Goal: Obtain resource: Obtain resource

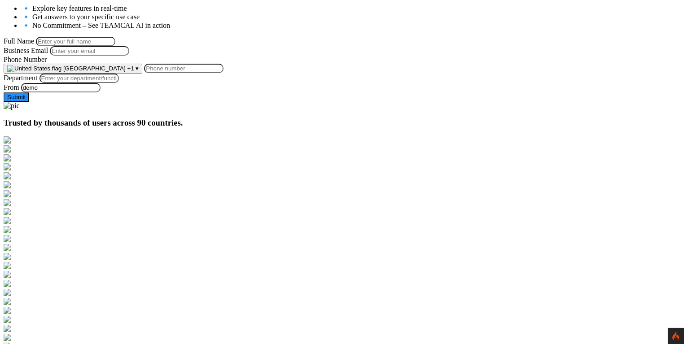
scroll to position [101, 0]
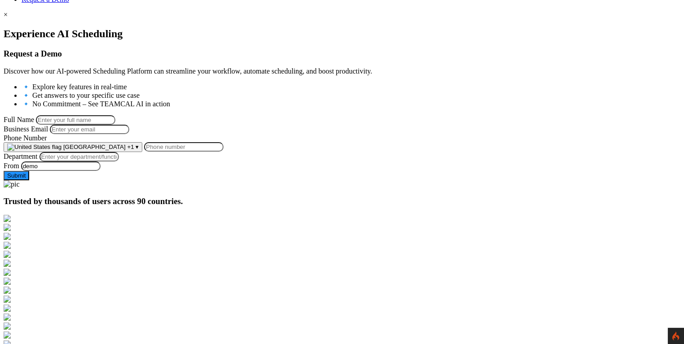
click at [115, 115] on input "Full Name" at bounding box center [75, 119] width 79 height 9
type input "George Burin"
type input "george.burin@comcast.net"
type input "9258644697"
click at [119, 162] on input "Department" at bounding box center [79, 156] width 79 height 9
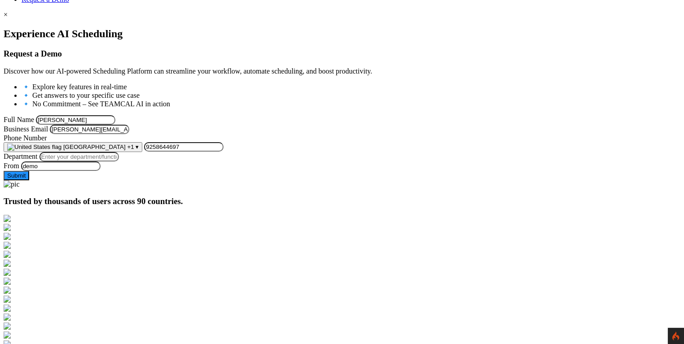
type input "Managment"
click at [29, 180] on button "Submit" at bounding box center [17, 175] width 26 height 9
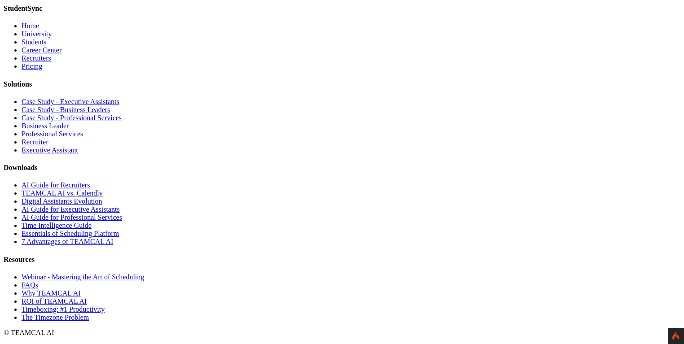
scroll to position [2677, 0]
click at [92, 229] on link "Time Intelligence Guide" at bounding box center [57, 226] width 70 height 8
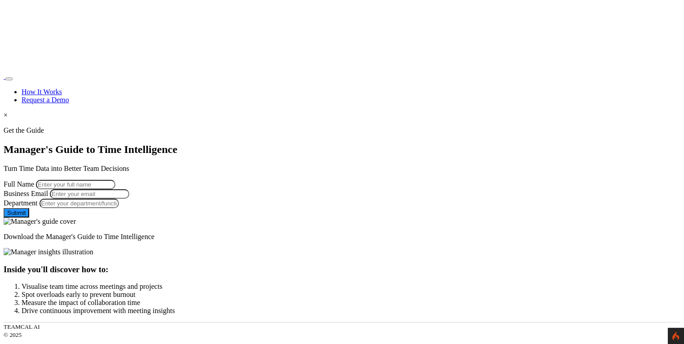
click at [115, 180] on input "Full Name" at bounding box center [75, 184] width 79 height 9
type input "George Burin"
click at [129, 199] on input "Business Email" at bounding box center [89, 193] width 79 height 9
type input "george.burin@comcast.net"
click at [119, 208] on input "Department" at bounding box center [79, 203] width 79 height 9
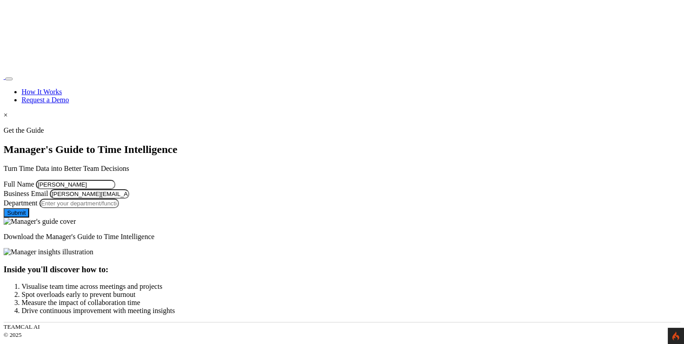
type input "Managment"
click at [29, 218] on button "Submit" at bounding box center [17, 212] width 26 height 9
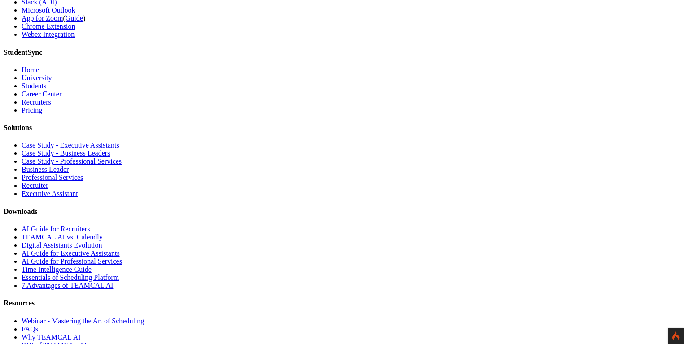
click at [103, 233] on link "TEAMCAL AI vs. Calendly" at bounding box center [62, 237] width 81 height 8
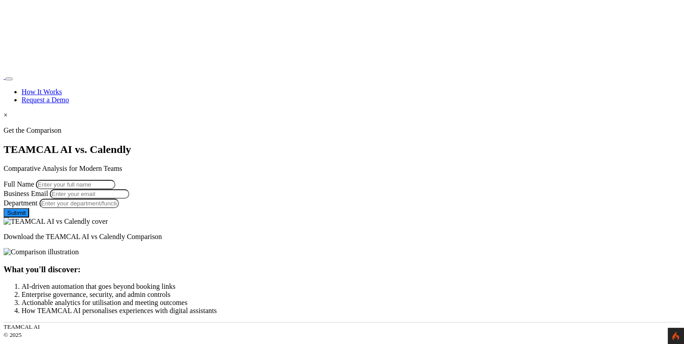
click at [115, 180] on input "Full Name" at bounding box center [75, 184] width 79 height 9
type input "George Burin"
click at [129, 191] on input "Business Email" at bounding box center [89, 193] width 79 height 9
type input "george.burin@comcast.net"
click at [119, 208] on input "Department" at bounding box center [79, 203] width 79 height 9
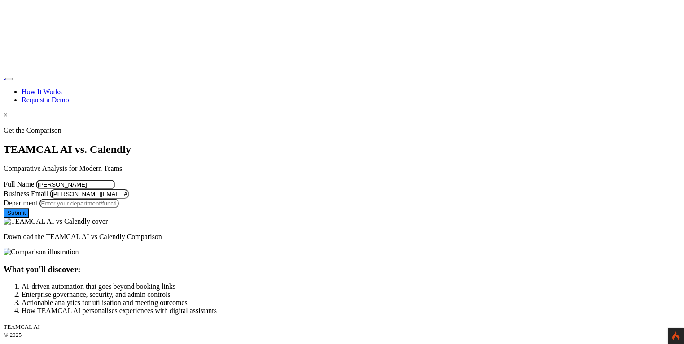
type input "Managment"
click at [29, 218] on button "Submit" at bounding box center [17, 212] width 26 height 9
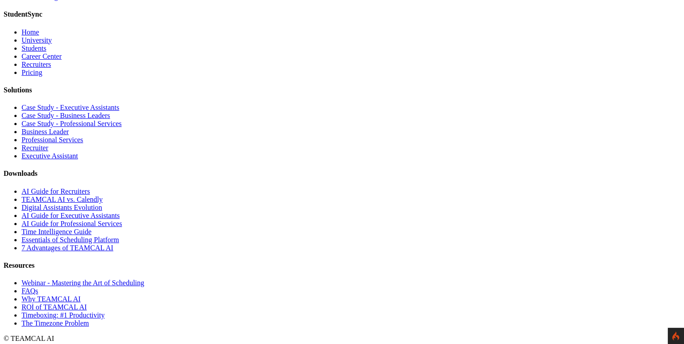
scroll to position [1008, 0]
click at [90, 187] on link "AI Guide for Recruiters" at bounding box center [56, 191] width 68 height 8
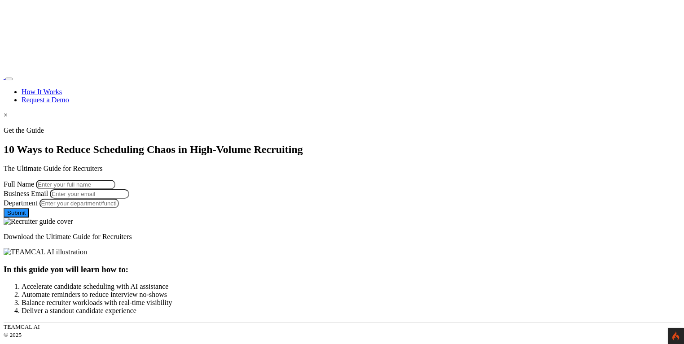
click at [115, 189] on input "Full Name" at bounding box center [75, 184] width 79 height 9
type input "[PERSON_NAME]"
click at [129, 199] on input "Business Email" at bounding box center [89, 193] width 79 height 9
type input "[PERSON_NAME][EMAIL_ADDRESS][PERSON_NAME][DOMAIN_NAME]"
click at [119, 208] on input "Department" at bounding box center [79, 203] width 79 height 9
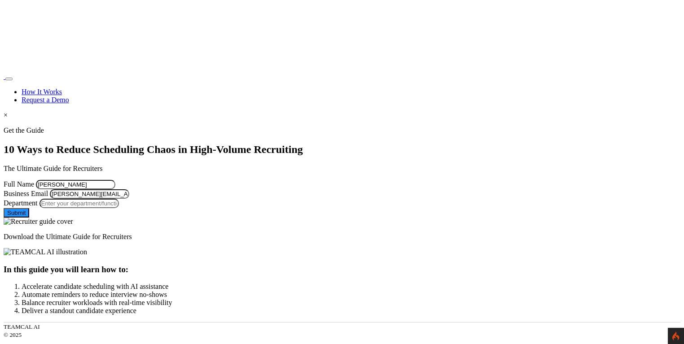
type input "Managment"
click at [29, 218] on button "Submit" at bounding box center [17, 212] width 26 height 9
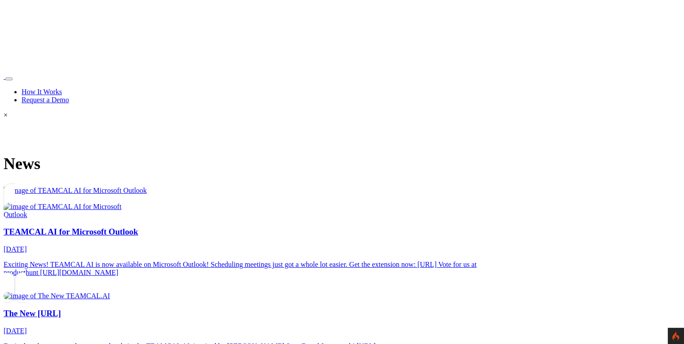
scroll to position [1008, 0]
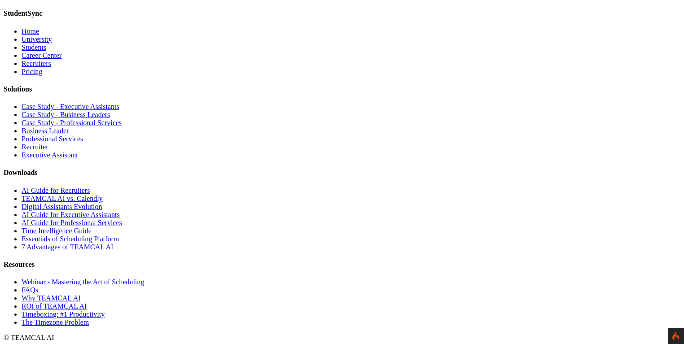
click at [103, 201] on link "TEAMCAL AI vs. Calendly" at bounding box center [62, 199] width 81 height 8
click at [102, 211] on link "Digital Assistants Evolution" at bounding box center [62, 207] width 81 height 8
click at [120, 219] on link "AI Guide for Executive Assistants" at bounding box center [71, 215] width 98 height 8
click at [122, 227] on link "AI Guide for Professional Services" at bounding box center [72, 223] width 101 height 8
click at [92, 235] on link "Time Intelligence Guide" at bounding box center [57, 231] width 70 height 8
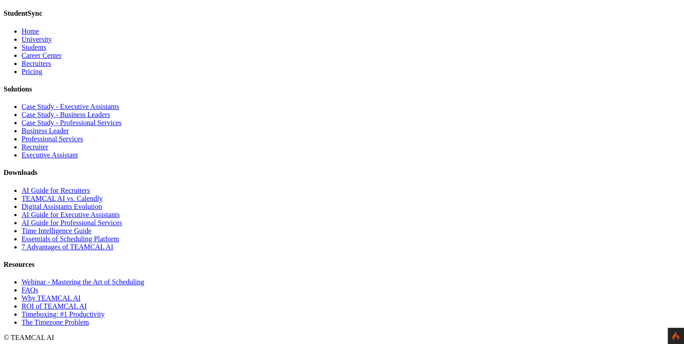
click at [119, 243] on link "Essentials of Scheduling Platform" at bounding box center [70, 239] width 97 height 8
click at [113, 251] on link "7 Advantages of TEAMCAL AI" at bounding box center [68, 247] width 92 height 8
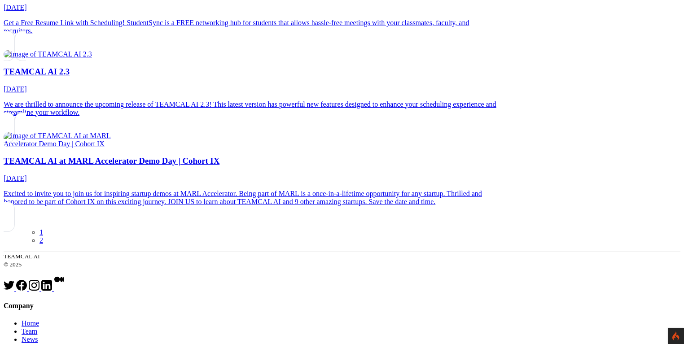
scroll to position [0, 0]
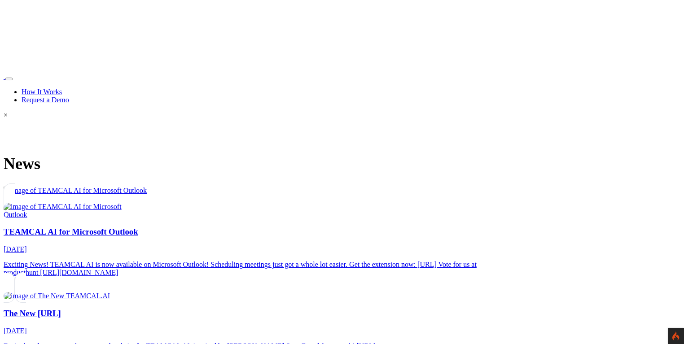
click at [69, 96] on link "Request a Demo" at bounding box center [46, 100] width 48 height 8
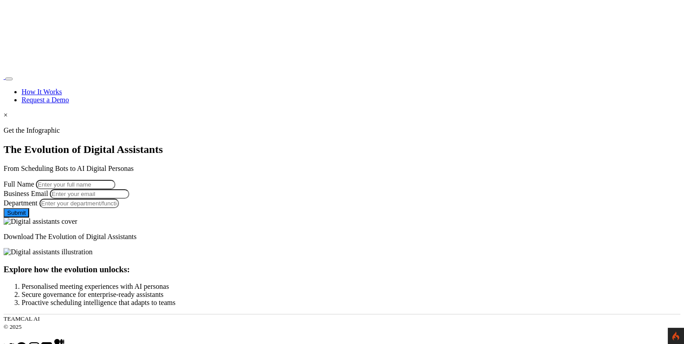
drag, startPoint x: 168, startPoint y: 172, endPoint x: 169, endPoint y: 176, distance: 4.5
click at [115, 180] on input "Full Name" at bounding box center [75, 184] width 79 height 9
type input "[PERSON_NAME]"
click at [129, 199] on input "Business Email" at bounding box center [89, 193] width 79 height 9
type input "[PERSON_NAME][EMAIL_ADDRESS][PERSON_NAME][DOMAIN_NAME]"
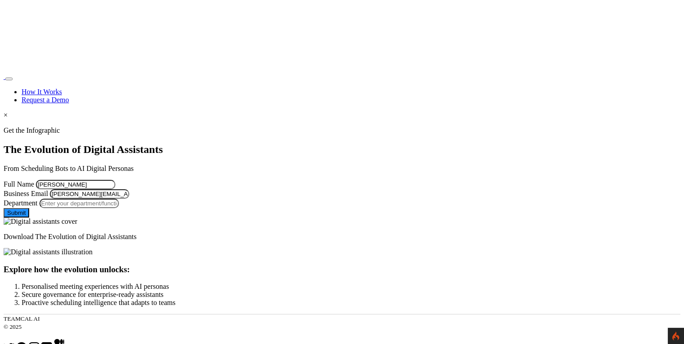
click at [160, 218] on form "Full Name George Burin Business Email george.burin@comcast.net Department Leave…" at bounding box center [342, 199] width 677 height 38
click at [119, 208] on input "Department" at bounding box center [79, 203] width 79 height 9
type input "Managment"
click at [29, 218] on button "Submit" at bounding box center [17, 212] width 26 height 9
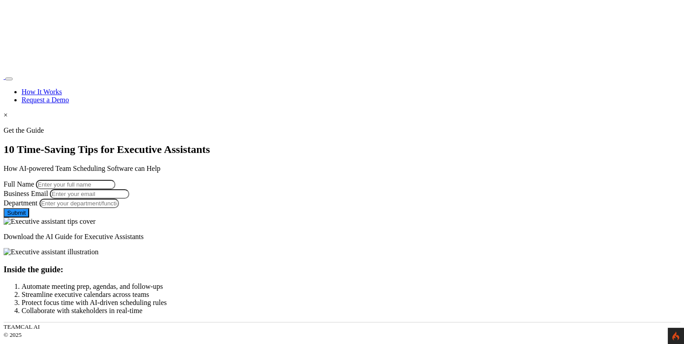
click at [115, 180] on input "Full Name" at bounding box center [75, 184] width 79 height 9
type input "[PERSON_NAME]"
click at [129, 199] on input "Business Email" at bounding box center [89, 193] width 79 height 9
type input "[PERSON_NAME][EMAIL_ADDRESS][PERSON_NAME][DOMAIN_NAME]"
click at [119, 208] on input "Department" at bounding box center [79, 203] width 79 height 9
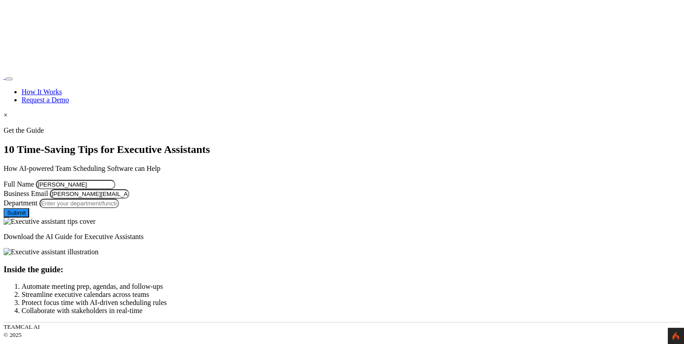
type input "Managment"
click at [29, 218] on button "Submit" at bounding box center [17, 212] width 26 height 9
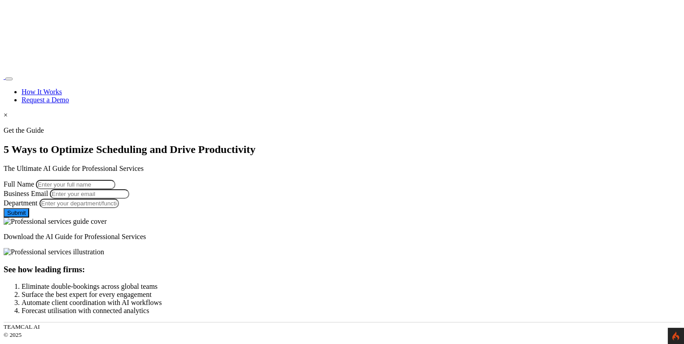
drag, startPoint x: 183, startPoint y: 188, endPoint x: 182, endPoint y: 198, distance: 9.5
click at [115, 188] on input "Full Name" at bounding box center [75, 184] width 79 height 9
type input "[PERSON_NAME]"
click at [129, 199] on input "Business Email" at bounding box center [89, 193] width 79 height 9
type input "[PERSON_NAME][EMAIL_ADDRESS][PERSON_NAME][DOMAIN_NAME]"
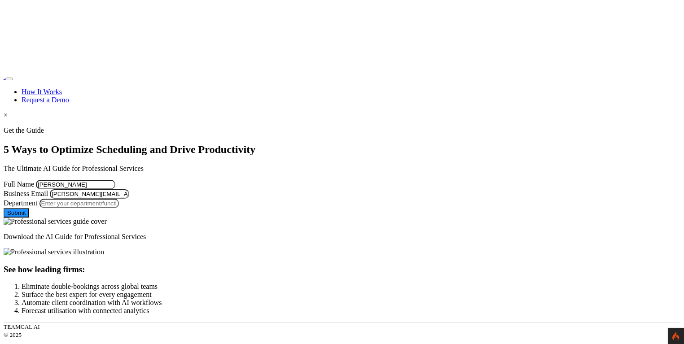
click at [119, 208] on input "Department" at bounding box center [79, 203] width 79 height 9
type input "Managment"
click at [29, 218] on button "Submit" at bounding box center [17, 212] width 26 height 9
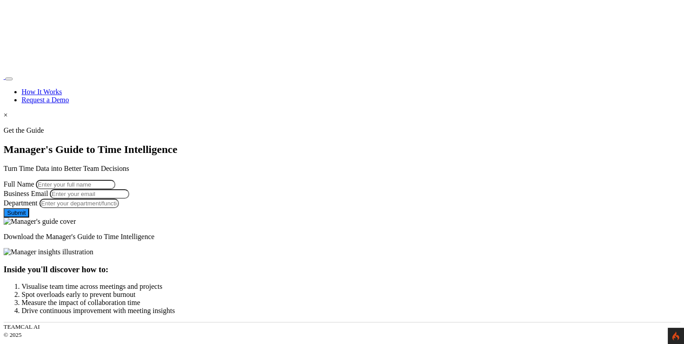
click at [115, 180] on input "Full Name" at bounding box center [75, 184] width 79 height 9
type input "[PERSON_NAME]"
click at [129, 199] on input "Business Email" at bounding box center [89, 193] width 79 height 9
type input "[PERSON_NAME][EMAIL_ADDRESS][PERSON_NAME][DOMAIN_NAME]"
click at [119, 208] on input "Department" at bounding box center [79, 203] width 79 height 9
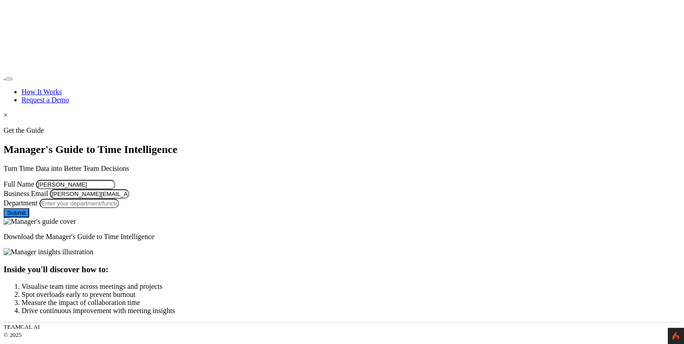
type input "Managment"
click at [29, 218] on button "Submit" at bounding box center [17, 212] width 26 height 9
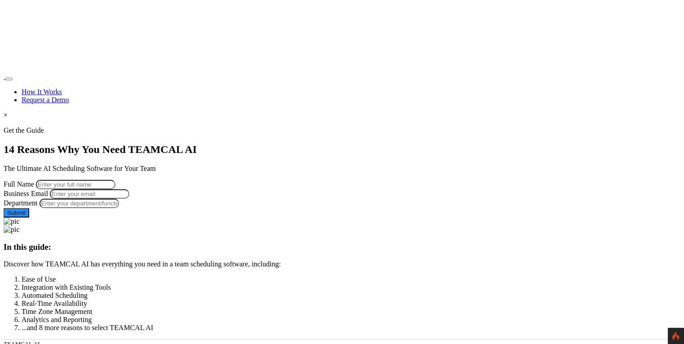
drag, startPoint x: 196, startPoint y: 167, endPoint x: 193, endPoint y: 179, distance: 12.5
click at [115, 180] on input "Full Name" at bounding box center [75, 184] width 79 height 9
type input "[PERSON_NAME]"
click at [129, 199] on input "Business Email" at bounding box center [89, 193] width 79 height 9
type input "[PERSON_NAME][EMAIL_ADDRESS][PERSON_NAME][DOMAIN_NAME]"
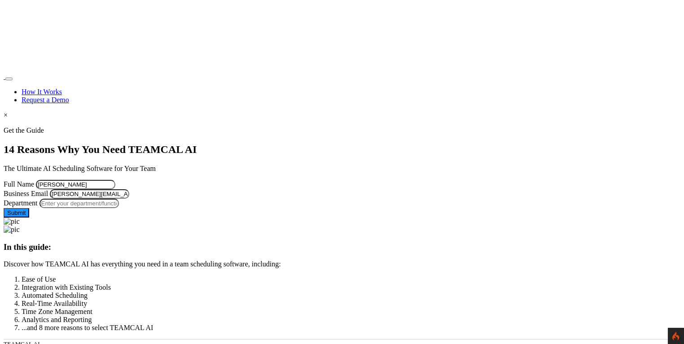
click at [119, 208] on input "Department" at bounding box center [79, 203] width 79 height 9
type input "Managment"
click at [29, 218] on button "Submit" at bounding box center [17, 212] width 26 height 9
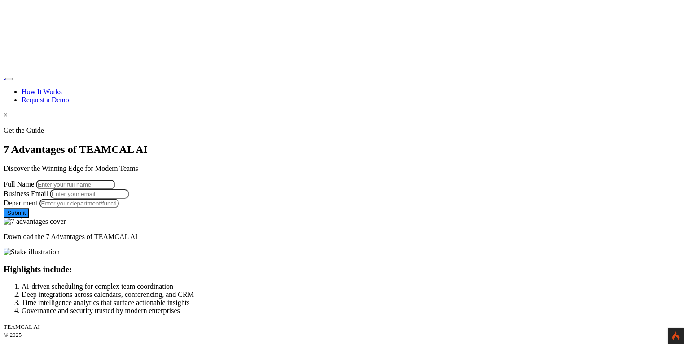
click at [115, 180] on input "Full Name" at bounding box center [75, 184] width 79 height 9
type input "[PERSON_NAME]"
click at [129, 199] on input "Business Email" at bounding box center [89, 193] width 79 height 9
type input "george.burin@comcast.net"
click at [119, 208] on input "Department" at bounding box center [79, 203] width 79 height 9
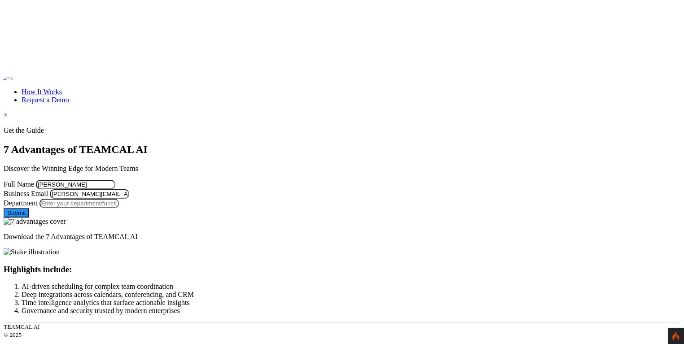
type input "Managment"
click at [29, 218] on button "Submit" at bounding box center [17, 212] width 26 height 9
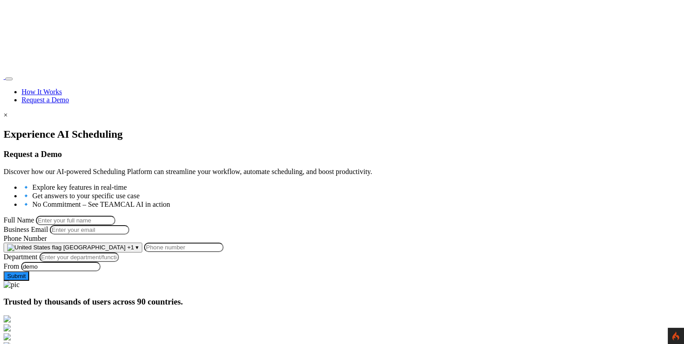
click at [115, 217] on input "Full Name" at bounding box center [75, 220] width 79 height 9
type input "George Burin"
type input "george.burin@comcast.net"
type input "9258644697"
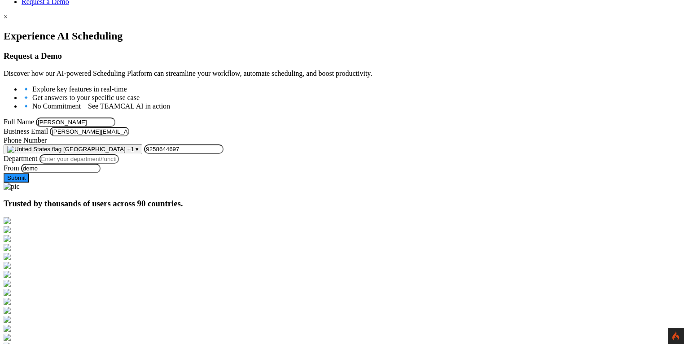
scroll to position [201, 0]
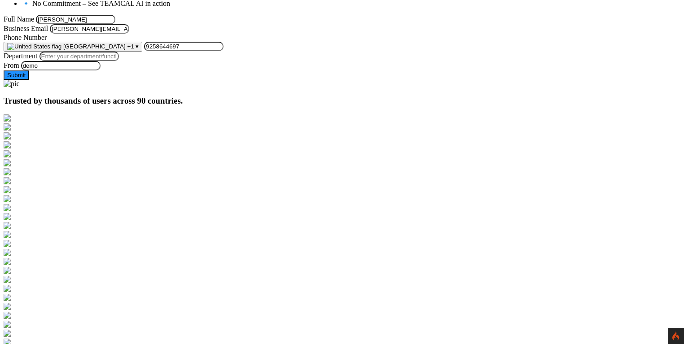
click at [119, 61] on input "Department" at bounding box center [79, 56] width 79 height 9
type input "Managment"
drag, startPoint x: 229, startPoint y: 50, endPoint x: 175, endPoint y: 53, distance: 54.8
click at [129, 34] on input "george.burin@comcast.net" at bounding box center [89, 28] width 79 height 9
click at [29, 80] on button "Submit" at bounding box center [17, 74] width 26 height 9
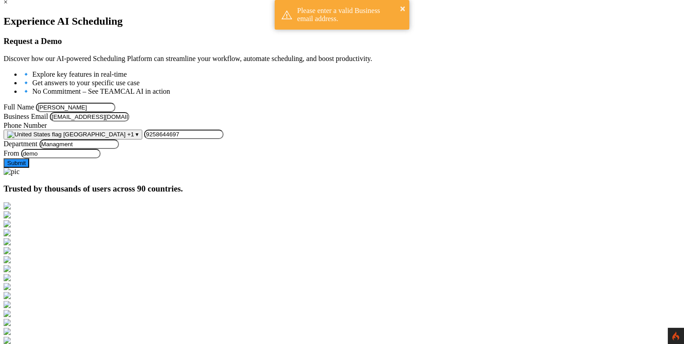
scroll to position [101, 0]
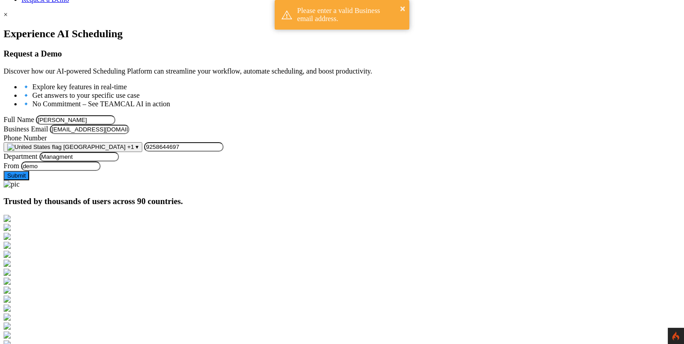
drag, startPoint x: 227, startPoint y: 150, endPoint x: 107, endPoint y: 153, distance: 120.4
click at [107, 153] on form "Full Name George Burin Business Email georgeburin228@gmail.com Phone Number Uni…" at bounding box center [342, 147] width 677 height 65
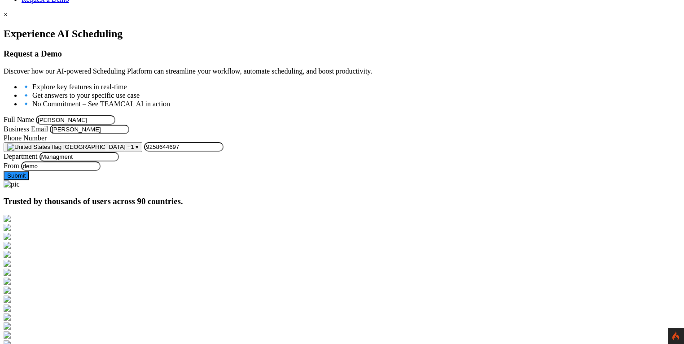
type input "rajlal@live.com"
click at [29, 180] on button "Submit" at bounding box center [17, 175] width 26 height 9
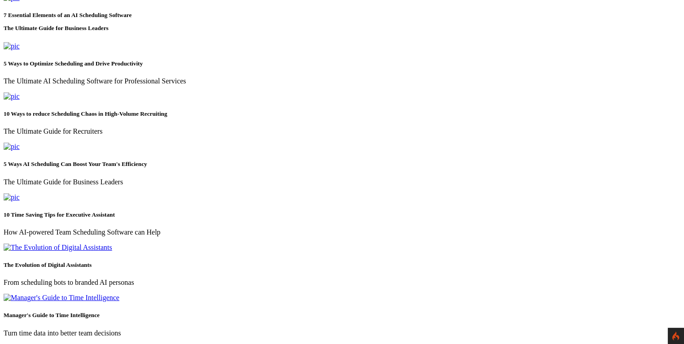
scroll to position [302, 0]
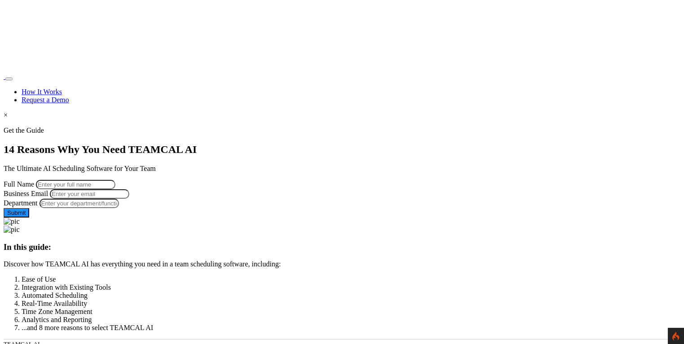
click at [115, 180] on input "Full Name" at bounding box center [75, 184] width 79 height 9
type input "[PERSON_NAME]"
click at [129, 199] on input "Business Email" at bounding box center [89, 193] width 79 height 9
type input "george.burin@comcast.net"
click at [119, 208] on input "Department" at bounding box center [79, 203] width 79 height 9
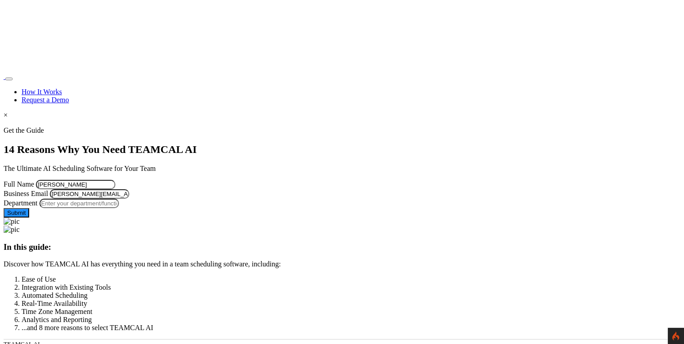
type input "Managment"
click at [29, 218] on button "Submit" at bounding box center [17, 212] width 26 height 9
drag, startPoint x: 227, startPoint y: 209, endPoint x: 102, endPoint y: 208, distance: 124.8
click at [102, 208] on form "Full Name George Burin Business Email george.burin@comcast.net Department Manag…" at bounding box center [342, 199] width 677 height 38
type input "[EMAIL_ADDRESS][DOMAIN_NAME]"
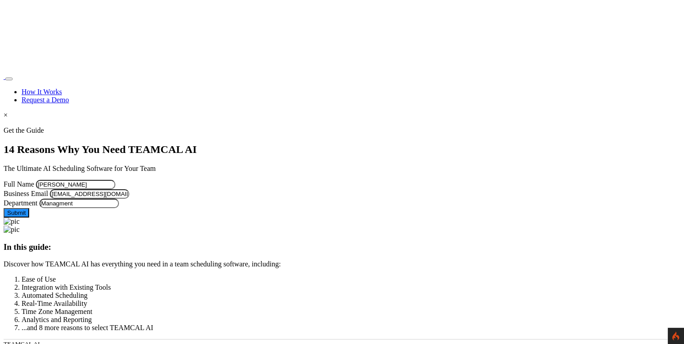
click at [29, 218] on button "Submit" at bounding box center [17, 212] width 26 height 9
click at [115, 180] on input "Full Name" at bounding box center [75, 184] width 79 height 9
type input "[PERSON_NAME]"
click at [129, 199] on input "Business Email" at bounding box center [89, 193] width 79 height 9
type input "[EMAIL_ADDRESS][DOMAIN_NAME]"
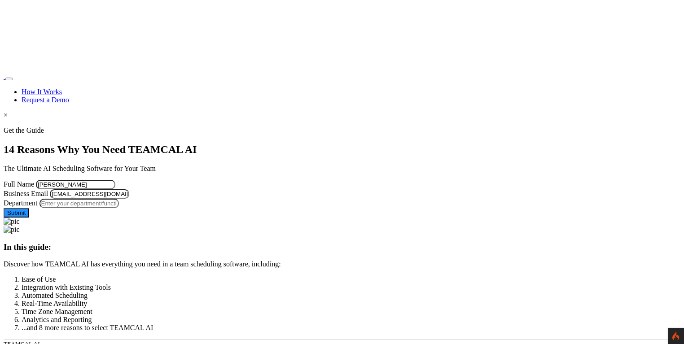
click at [119, 208] on input "Department" at bounding box center [79, 203] width 79 height 9
type input "Managment"
click at [29, 218] on button "Submit" at bounding box center [17, 212] width 26 height 9
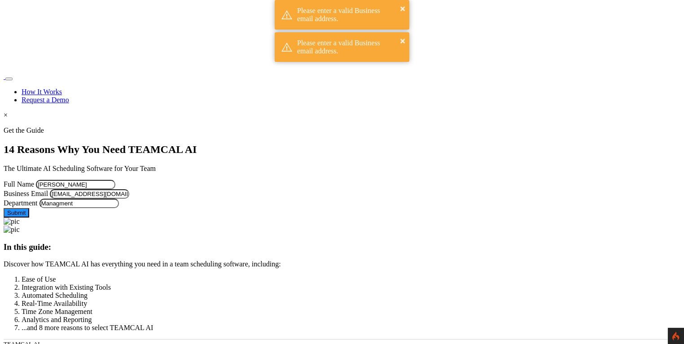
click at [29, 218] on button "Submit" at bounding box center [17, 212] width 26 height 9
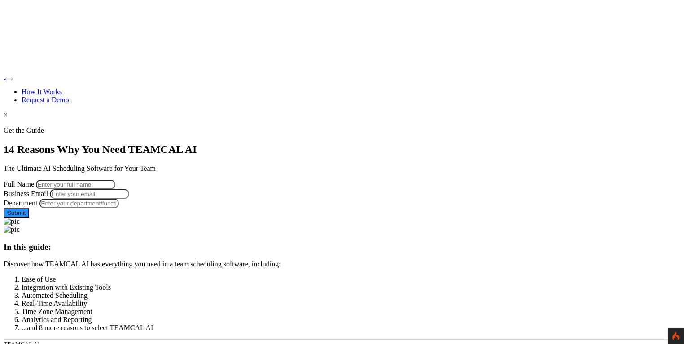
click at [115, 180] on input "Full Name" at bounding box center [75, 184] width 79 height 9
type input "[PERSON_NAME]"
click at [129, 199] on input "Business Email" at bounding box center [89, 193] width 79 height 9
type input "[EMAIL_ADDRESS][DOMAIN_NAME]"
click at [119, 208] on input "Department" at bounding box center [79, 203] width 79 height 9
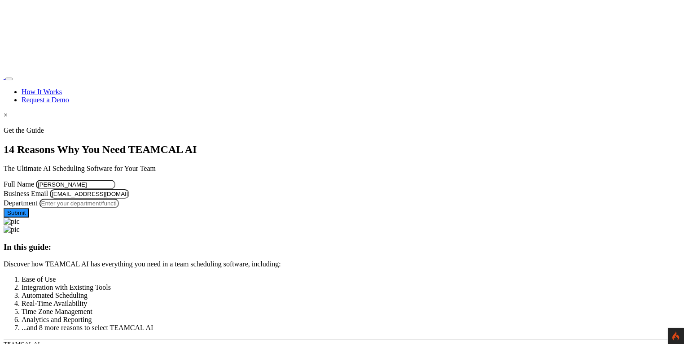
type input "Managment"
click at [29, 218] on button "Submit" at bounding box center [17, 212] width 26 height 9
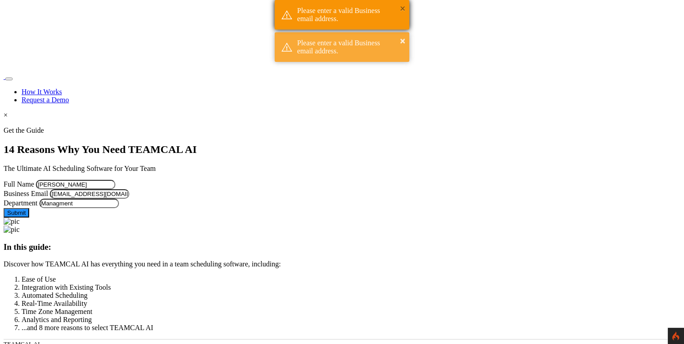
click at [403, 8] on button "×" at bounding box center [402, 8] width 5 height 9
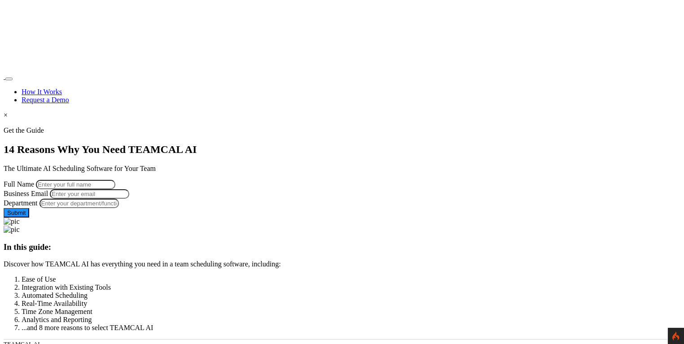
drag, startPoint x: 167, startPoint y: 174, endPoint x: 167, endPoint y: 179, distance: 4.9
click at [115, 180] on input "Full Name" at bounding box center [75, 184] width 79 height 9
type input "[PERSON_NAME]"
click at [129, 199] on input "Business Email" at bounding box center [89, 193] width 79 height 9
type input "[EMAIL_ADDRESS][DOMAIN_NAME]"
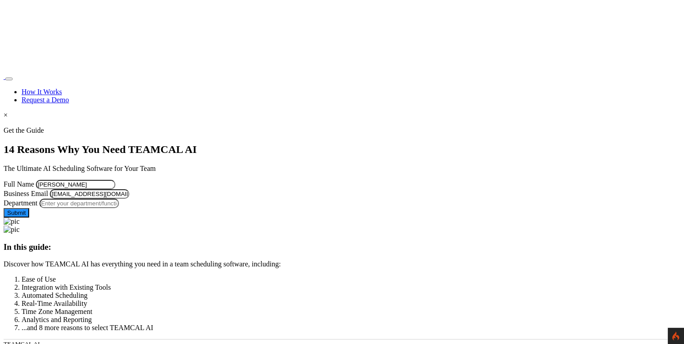
click at [119, 208] on input "Department" at bounding box center [79, 203] width 79 height 9
type input "Managment"
click at [29, 218] on button "Submit" at bounding box center [17, 212] width 26 height 9
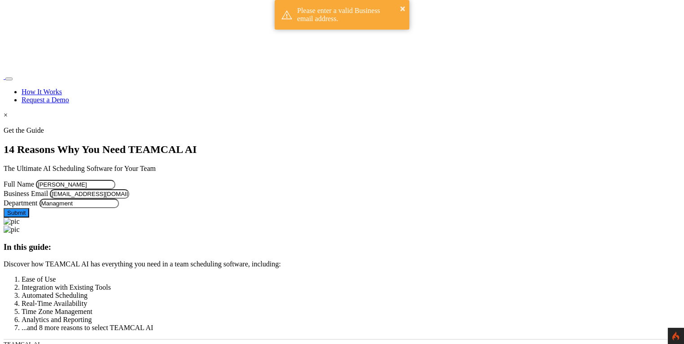
drag, startPoint x: 198, startPoint y: 210, endPoint x: 106, endPoint y: 209, distance: 92.1
click at [106, 209] on form "Full Name George Burin Business Email georgeburin228@gmail.com Department Manag…" at bounding box center [342, 199] width 677 height 38
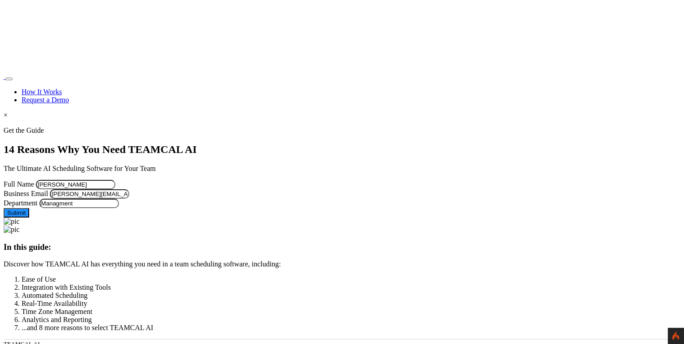
click at [4, 208] on button "Submit" at bounding box center [17, 212] width 26 height 9
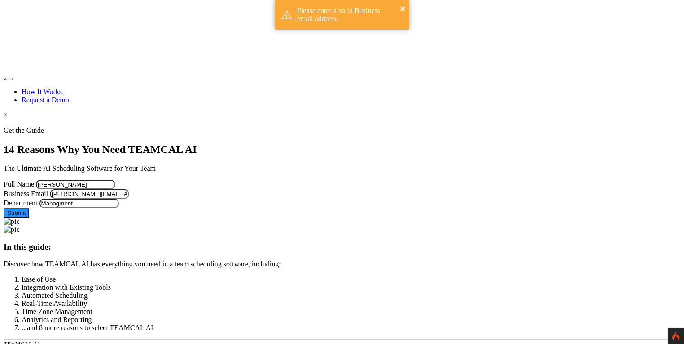
drag, startPoint x: 184, startPoint y: 211, endPoint x: 76, endPoint y: 207, distance: 107.8
click at [76, 207] on div "Get the Guide 14 Reasons Why You Need TEAMCAL AI The Ultimate AI Scheduling Sof…" at bounding box center [342, 176] width 677 height 99
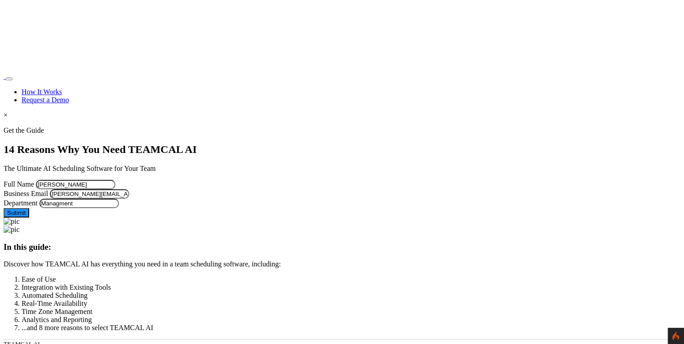
paste input "@teamcaladi.onmicrosoft"
type input "raj@teamcaladi.onmicrosoft.com"
click at [84, 127] on div at bounding box center [342, 127] width 677 height 0
click at [29, 218] on button "Submit" at bounding box center [17, 212] width 26 height 9
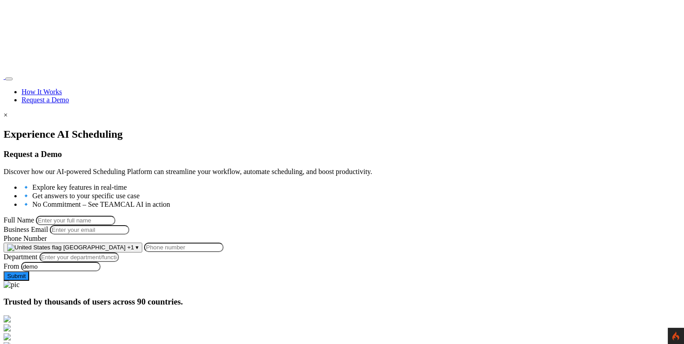
click at [115, 216] on input "Full Name" at bounding box center [75, 220] width 79 height 9
type input "[PERSON_NAME]"
type input "[PERSON_NAME][EMAIL_ADDRESS][PERSON_NAME][DOMAIN_NAME]"
type input "9258644697"
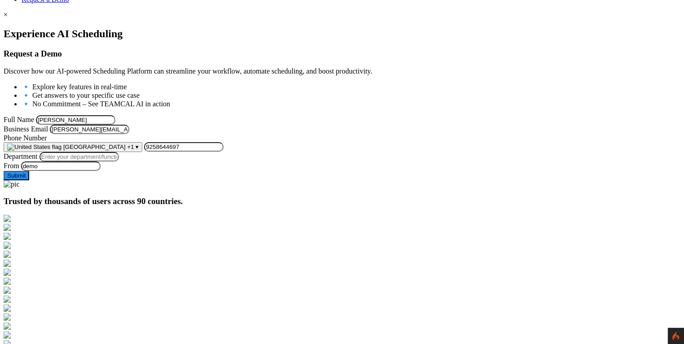
click at [38, 160] on label "Department" at bounding box center [21, 157] width 34 height 8
click at [119, 162] on input "Department" at bounding box center [79, 156] width 79 height 9
type input "Managment"
drag, startPoint x: 228, startPoint y: 147, endPoint x: 75, endPoint y: 150, distance: 152.2
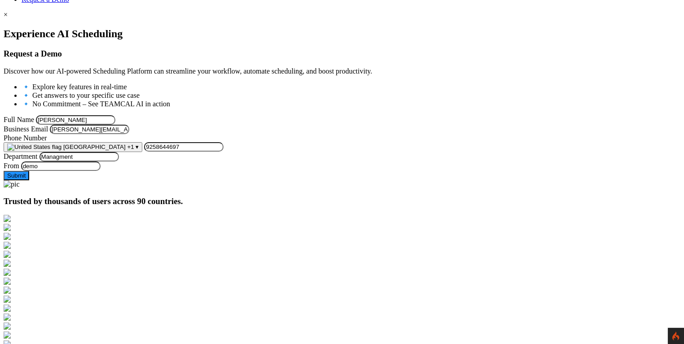
click at [72, 149] on div "Experience AI Scheduling Request a Demo Discover how our AI-powered Scheduling …" at bounding box center [342, 108] width 677 height 161
type input "[EMAIL_ADDRESS][DOMAIN_NAME]"
click at [29, 180] on button "Submit" at bounding box center [17, 175] width 26 height 9
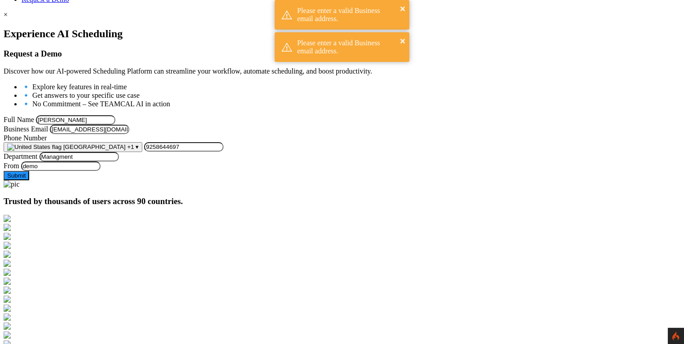
click at [29, 180] on button "Submit" at bounding box center [17, 175] width 26 height 9
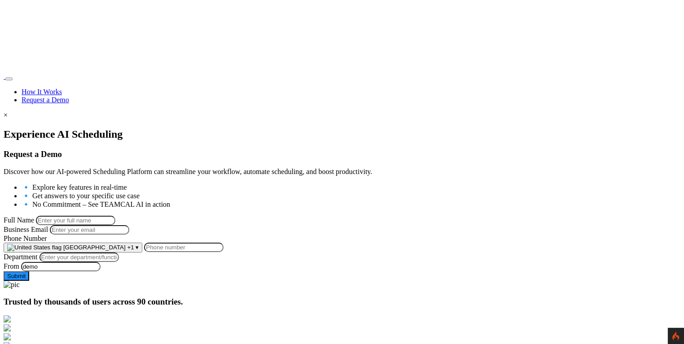
scroll to position [101, 0]
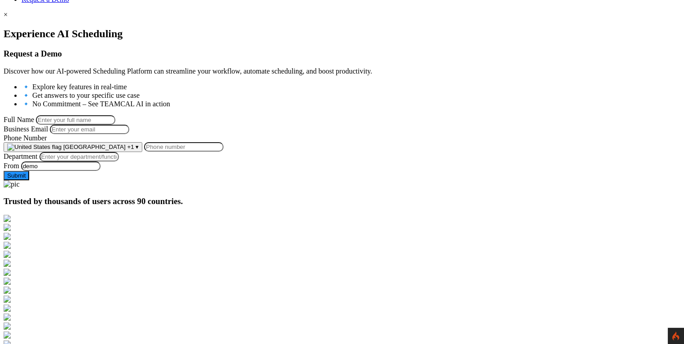
click at [115, 115] on input "Full Name" at bounding box center [75, 119] width 79 height 9
type input "[PERSON_NAME]"
type input "[PERSON_NAME][EMAIL_ADDRESS][PERSON_NAME][DOMAIN_NAME]"
type input "9258644697"
click at [129, 134] on input "[PERSON_NAME][EMAIL_ADDRESS][PERSON_NAME][DOMAIN_NAME]" at bounding box center [89, 129] width 79 height 9
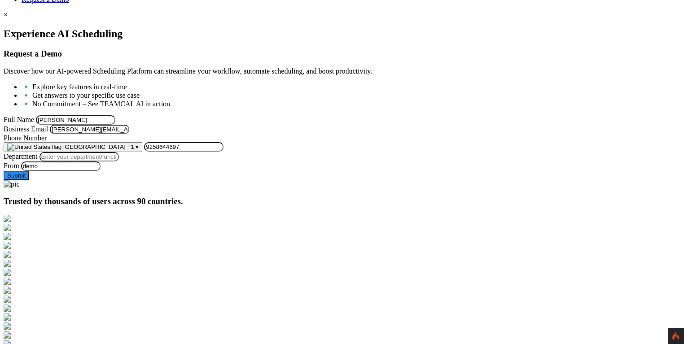
type input "[EMAIL_ADDRESS][DOMAIN_NAME]"
click at [119, 162] on input "Department" at bounding box center [79, 156] width 79 height 9
type input "Managment"
click at [29, 180] on button "Submit" at bounding box center [17, 175] width 26 height 9
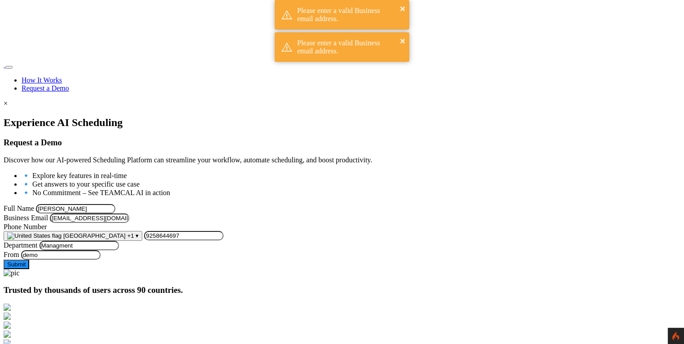
scroll to position [0, 0]
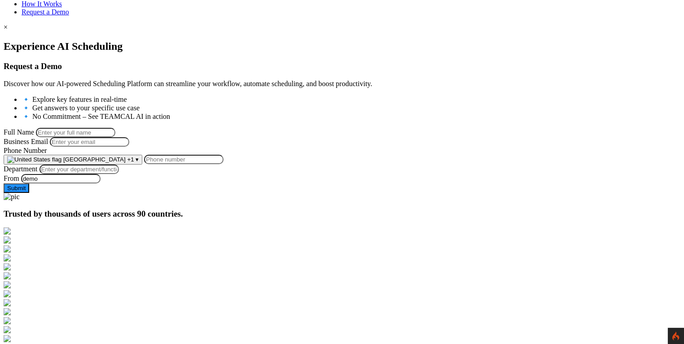
scroll to position [101, 0]
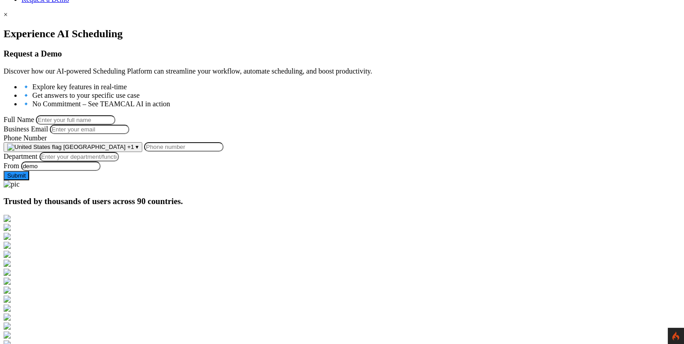
click at [115, 117] on input "Full Name" at bounding box center [75, 119] width 79 height 9
type input "[PERSON_NAME]"
type input "[EMAIL_ADDRESS][DOMAIN_NAME]"
type input "9258644697"
drag, startPoint x: 185, startPoint y: 220, endPoint x: 184, endPoint y: 226, distance: 5.4
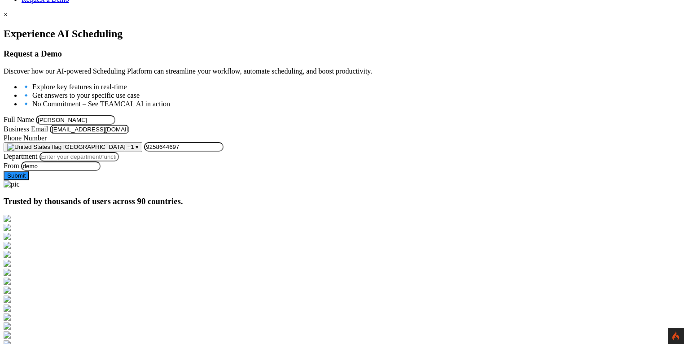
click at [119, 162] on input "Department" at bounding box center [79, 156] width 79 height 9
type input "Managment"
click at [29, 180] on button "Submit" at bounding box center [17, 175] width 26 height 9
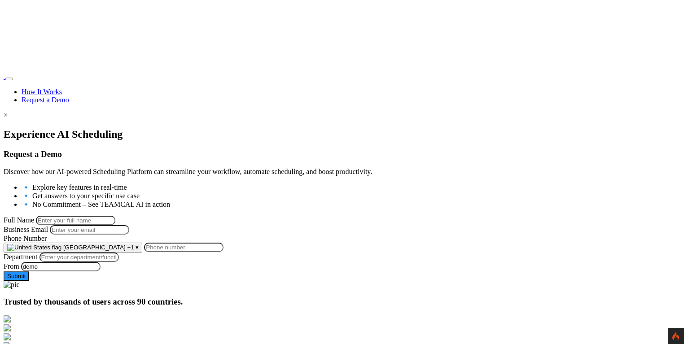
scroll to position [101, 0]
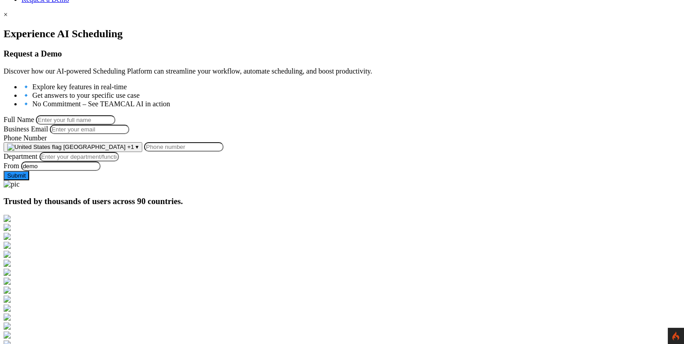
click at [115, 115] on input "Full Name" at bounding box center [75, 119] width 79 height 9
type input "[PERSON_NAME]"
type input "[EMAIL_ADDRESS][DOMAIN_NAME]"
type input "9258644697"
click at [119, 162] on input "Department" at bounding box center [79, 156] width 79 height 9
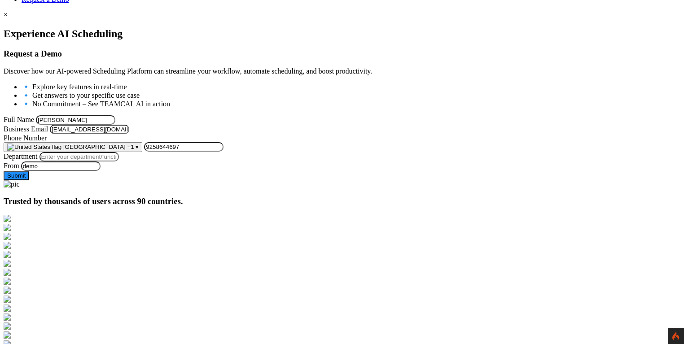
type input "Managment"
click at [29, 180] on button "Submit" at bounding box center [17, 175] width 26 height 9
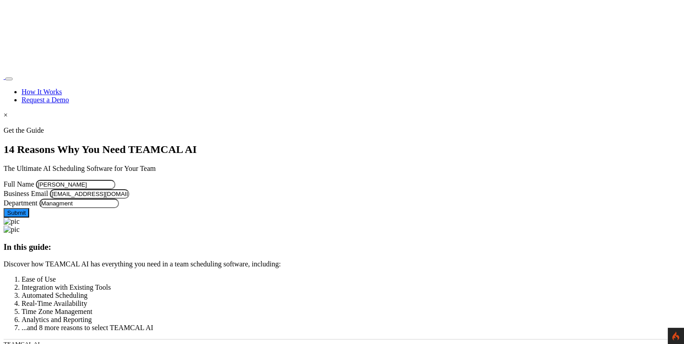
click at [69, 96] on link "Request a Demo" at bounding box center [46, 100] width 48 height 8
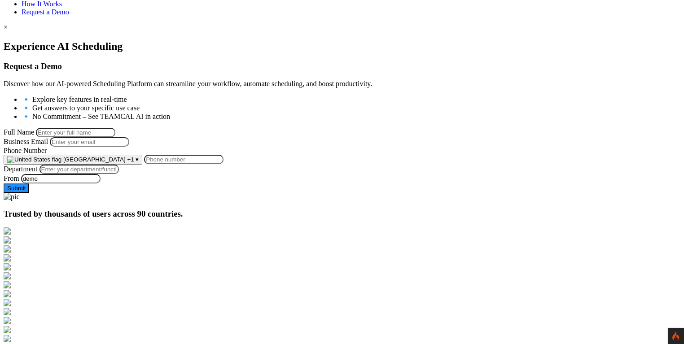
scroll to position [101, 0]
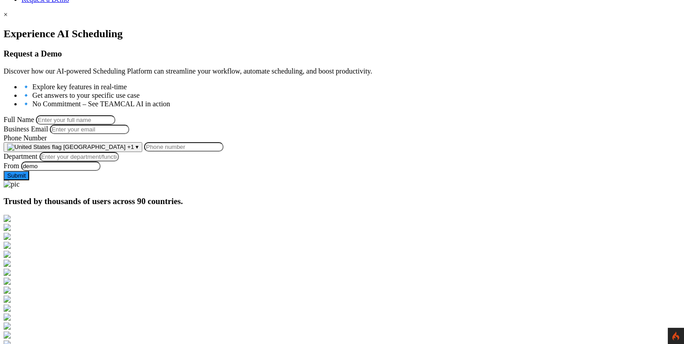
click at [115, 118] on input "Full Name" at bounding box center [75, 119] width 79 height 9
type input "[PERSON_NAME]"
type input "georgeburin228@gmail.com"
type input "9258644697"
click at [119, 162] on input "Department" at bounding box center [79, 156] width 79 height 9
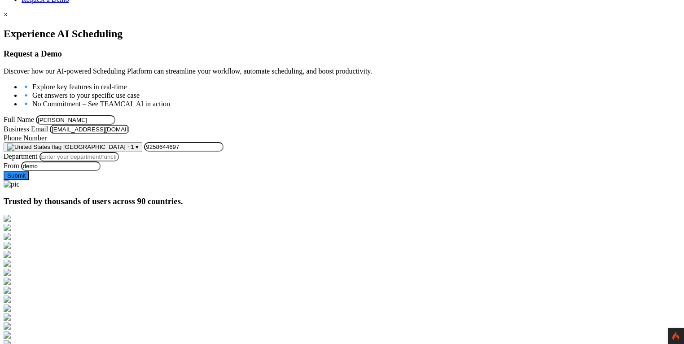
type input "Managment"
click at [29, 180] on button "Submit" at bounding box center [17, 175] width 26 height 9
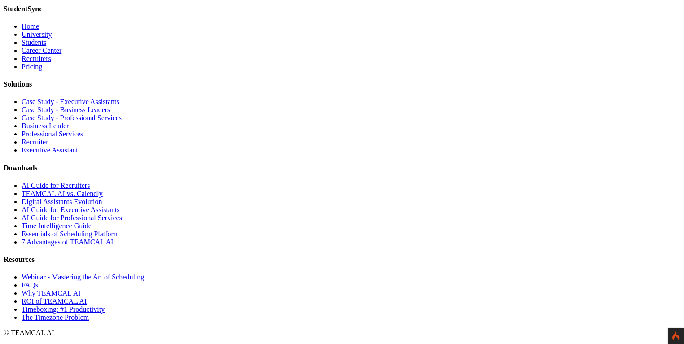
scroll to position [5331, 0]
type input "[PERSON_NAME]"
drag, startPoint x: 456, startPoint y: 176, endPoint x: 458, endPoint y: 183, distance: 8.0
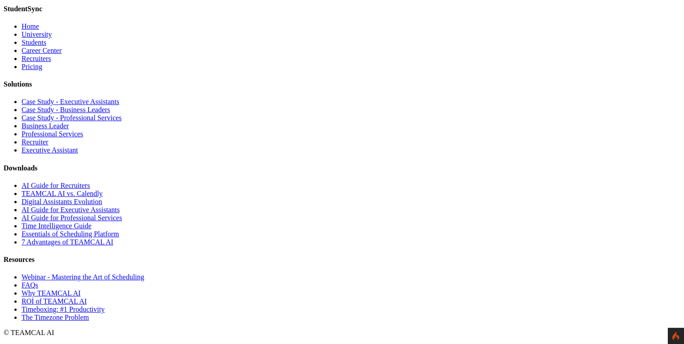
type input "[PERSON_NAME][EMAIL_ADDRESS][PERSON_NAME][DOMAIN_NAME]"
type input "Managment"
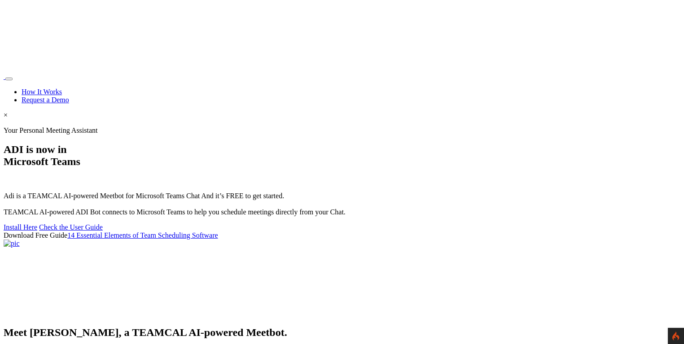
scroll to position [5331, 0]
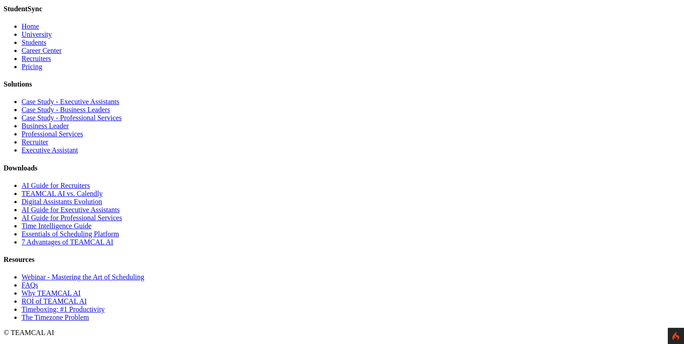
scroll to position [5413, 0]
type input "[PERSON_NAME]"
drag, startPoint x: 453, startPoint y: 83, endPoint x: 453, endPoint y: 89, distance: 6.3
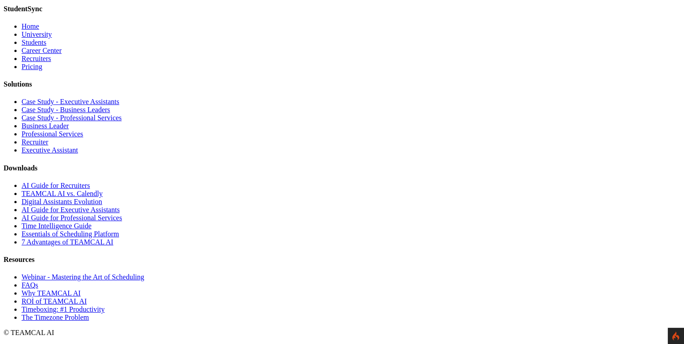
type input "[PERSON_NAME][EMAIL_ADDRESS][PERSON_NAME][DOMAIN_NAME]"
type input "Managment"
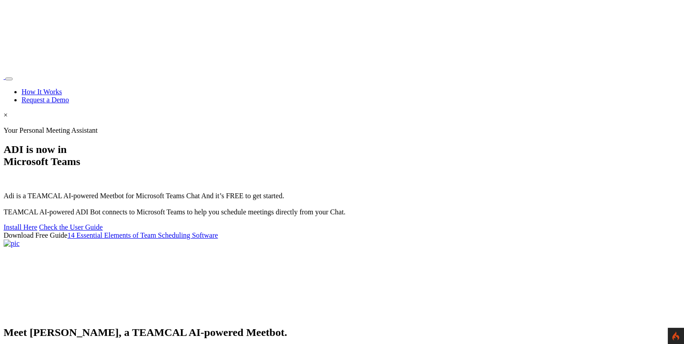
scroll to position [5413, 0]
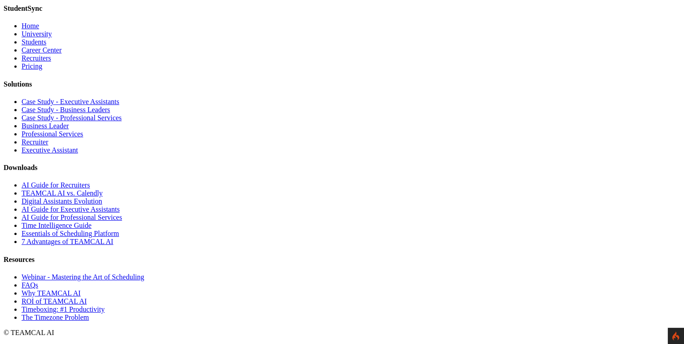
scroll to position [2475, 0]
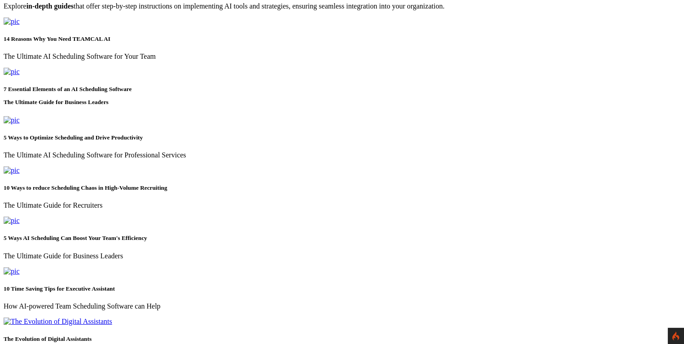
scroll to position [402, 0]
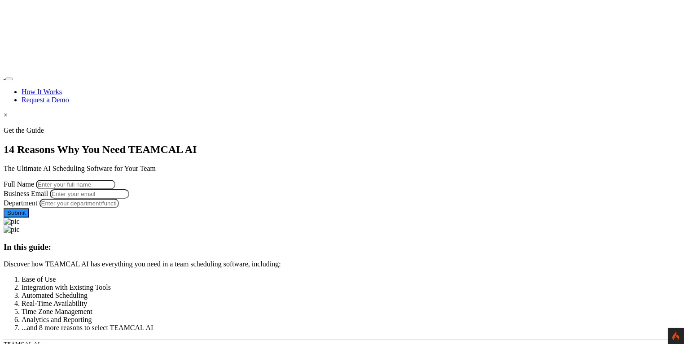
click at [69, 96] on link "Request a Demo" at bounding box center [46, 100] width 48 height 8
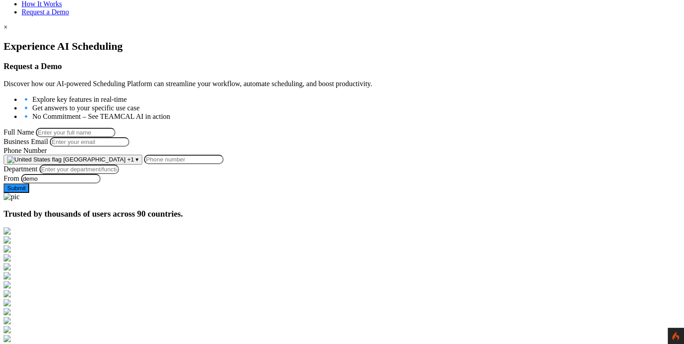
scroll to position [101, 0]
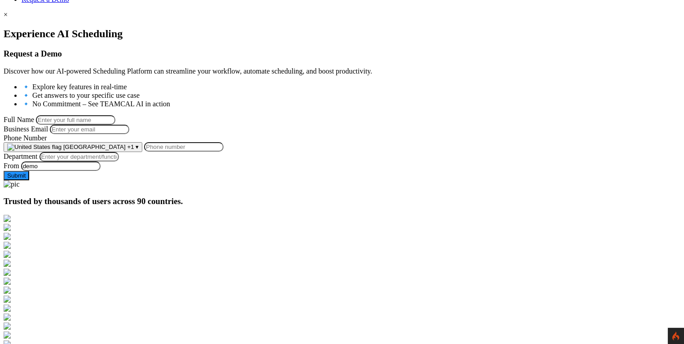
click at [115, 115] on input "Full Name" at bounding box center [75, 119] width 79 height 9
type input "[PERSON_NAME]"
type input "[PERSON_NAME][EMAIL_ADDRESS][PERSON_NAME][DOMAIN_NAME]"
type input "9258644697"
click at [119, 162] on input "Department" at bounding box center [79, 156] width 79 height 9
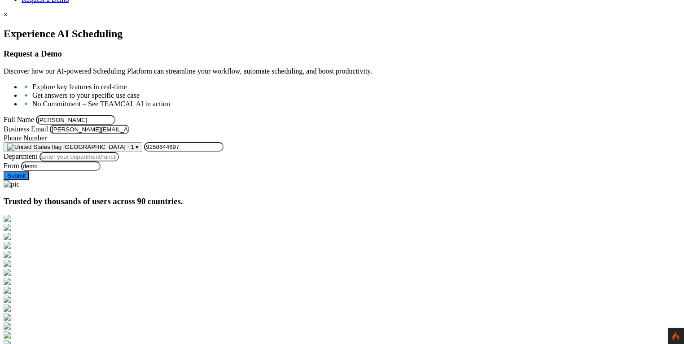
type input "Managment"
click at [29, 180] on button "Submit" at bounding box center [17, 175] width 26 height 9
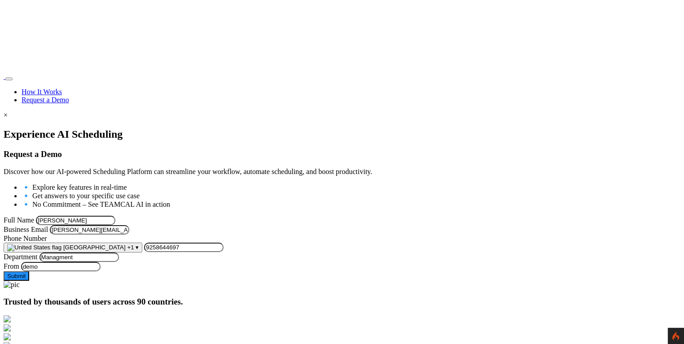
click at [69, 96] on link "Request a Demo" at bounding box center [46, 100] width 48 height 8
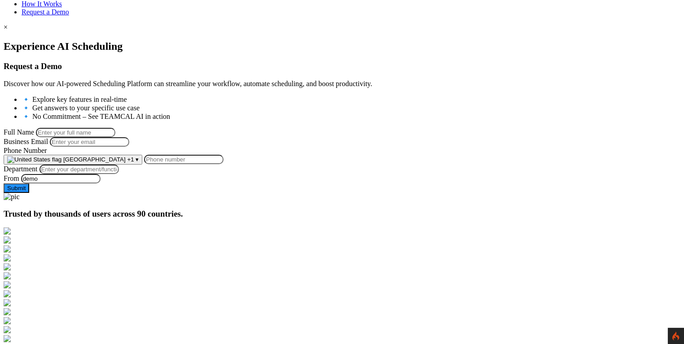
scroll to position [101, 0]
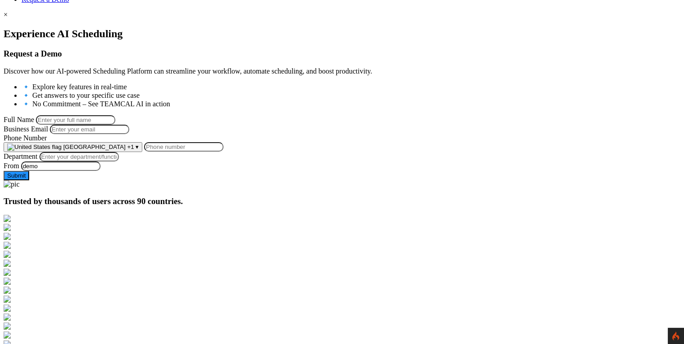
click at [115, 120] on input "Full Name" at bounding box center [75, 119] width 79 height 9
type input "George Burin"
type input "george.burin@comcast.net"
type input "9258644697"
click at [119, 162] on input "Department" at bounding box center [79, 156] width 79 height 9
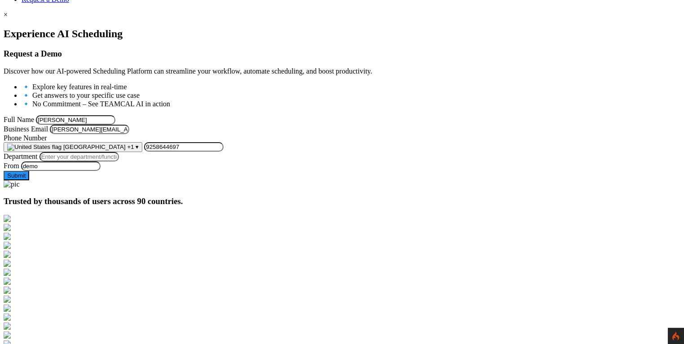
type input "Managment"
click at [29, 180] on button "Submit" at bounding box center [17, 175] width 26 height 9
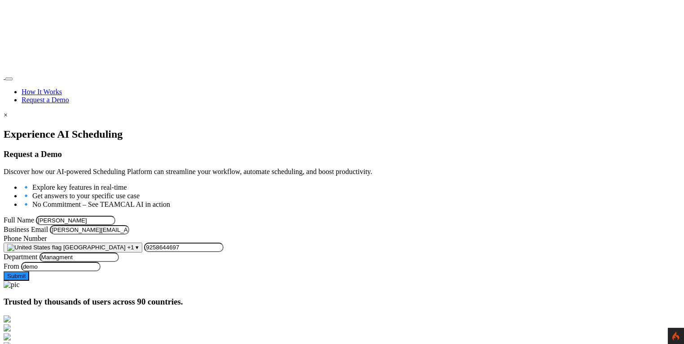
scroll to position [101, 0]
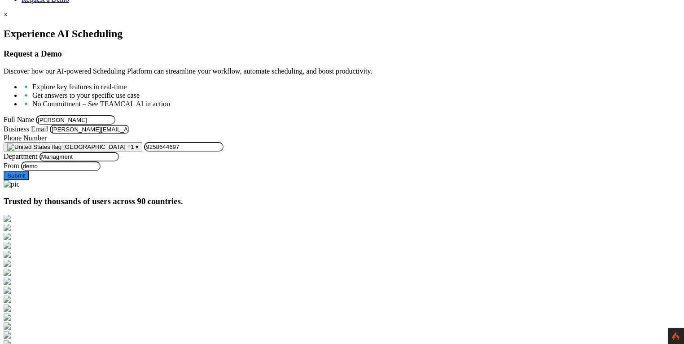
drag, startPoint x: 229, startPoint y: 150, endPoint x: 89, endPoint y: 148, distance: 139.2
click at [80, 147] on div "Experience AI Scheduling Request a Demo Discover how our AI-powered Scheduling …" at bounding box center [342, 108] width 677 height 161
click at [74, 28] on div at bounding box center [342, 28] width 677 height 0
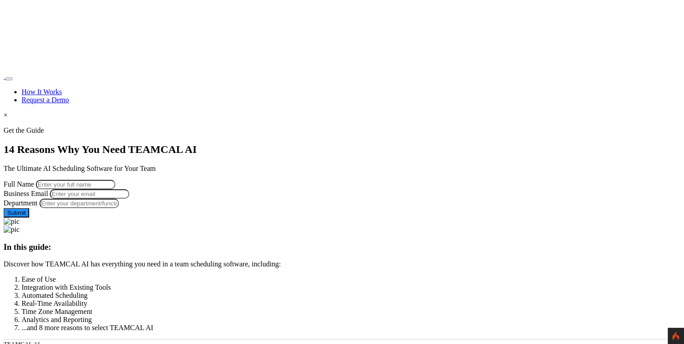
click at [115, 180] on input "Full Name" at bounding box center [75, 184] width 79 height 9
type input "[PERSON_NAME]"
click at [129, 199] on input "Business Email" at bounding box center [89, 193] width 79 height 9
type input "[PERSON_NAME][EMAIL_ADDRESS][PERSON_NAME][DOMAIN_NAME]"
click at [119, 208] on input "Department" at bounding box center [79, 203] width 79 height 9
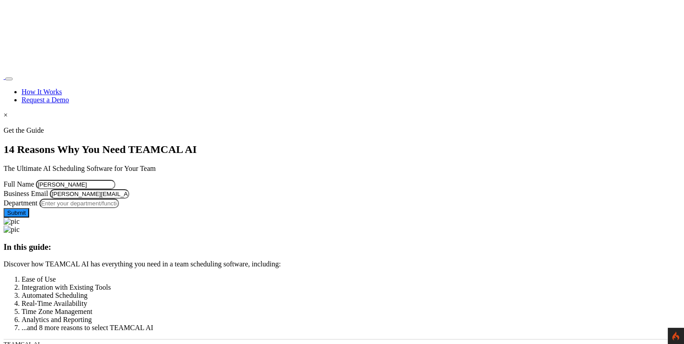
type input "Managment"
click at [29, 218] on button "Submit" at bounding box center [17, 212] width 26 height 9
click at [69, 96] on link "Request a Demo" at bounding box center [46, 100] width 48 height 8
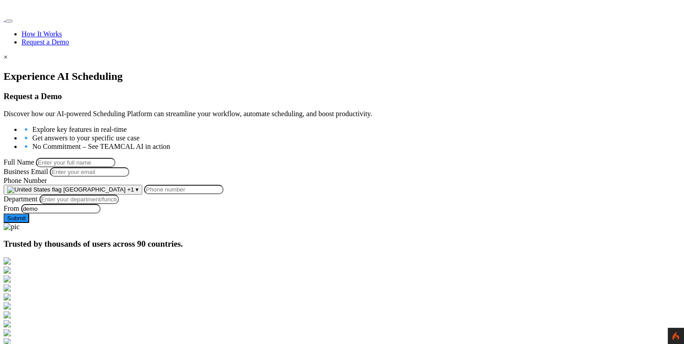
scroll to position [101, 0]
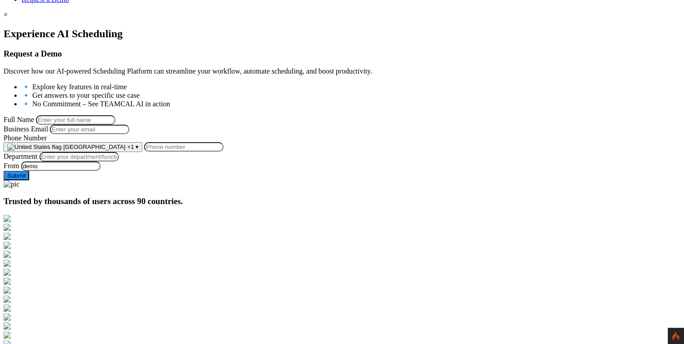
click at [115, 115] on input "Full Name" at bounding box center [75, 119] width 79 height 9
type input "[PERSON_NAME]"
type input "[PERSON_NAME][EMAIL_ADDRESS][PERSON_NAME][DOMAIN_NAME]"
type input "9258644697"
click at [119, 162] on input "Department" at bounding box center [79, 156] width 79 height 9
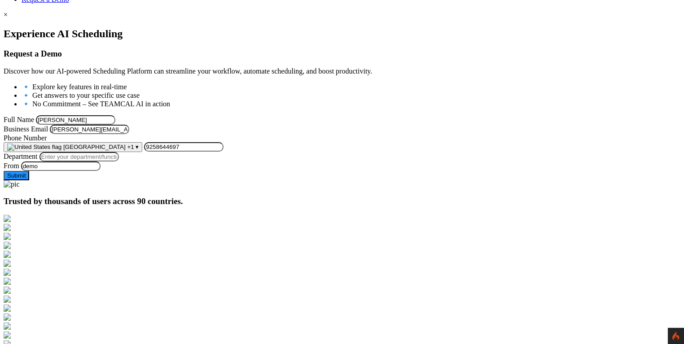
type input "Managment"
click at [29, 180] on button "Submit" at bounding box center [17, 175] width 26 height 9
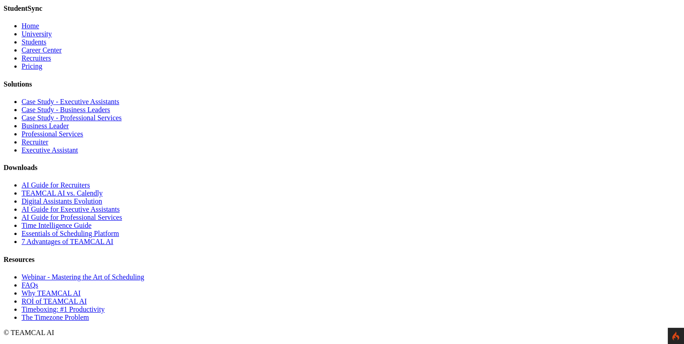
scroll to position [2677, 0]
click at [90, 185] on link "AI Guide for Recruiters" at bounding box center [56, 185] width 68 height 8
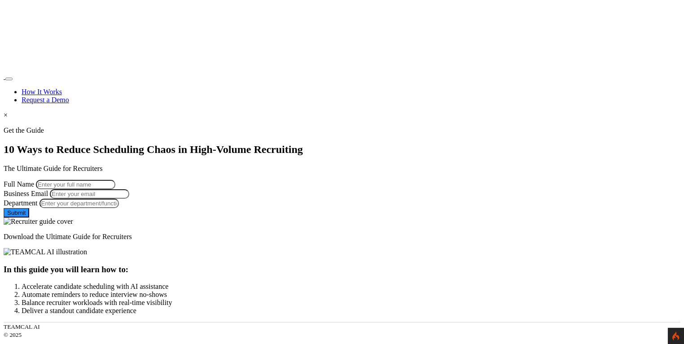
click at [115, 186] on input "Full Name" at bounding box center [75, 184] width 79 height 9
type input "[PERSON_NAME]"
click at [129, 199] on input "Business Email" at bounding box center [89, 193] width 79 height 9
type input "george.burin@comcast.net"
click at [119, 208] on input "Department" at bounding box center [79, 203] width 79 height 9
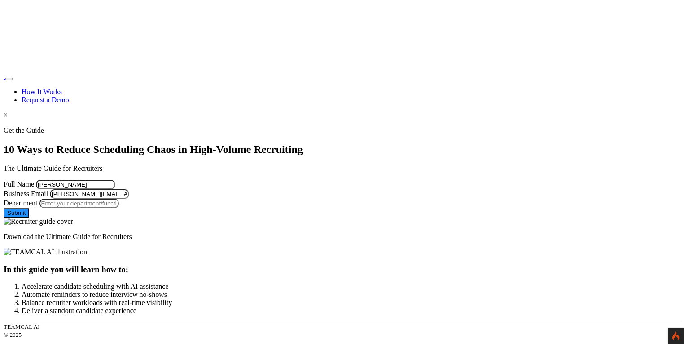
type input "Managment"
click at [29, 218] on button "Submit" at bounding box center [17, 212] width 26 height 9
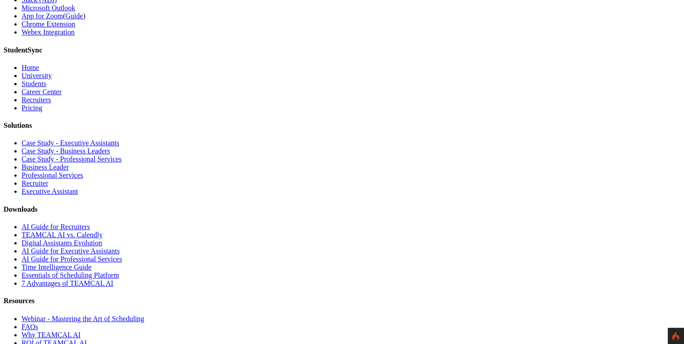
scroll to position [654, 0]
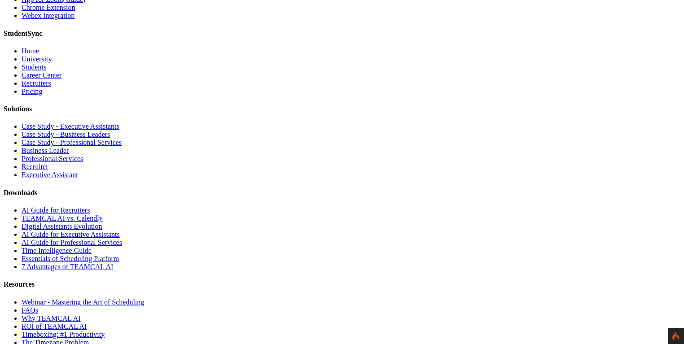
click at [90, 207] on link "AI Guide for Recruiters" at bounding box center [56, 211] width 68 height 8
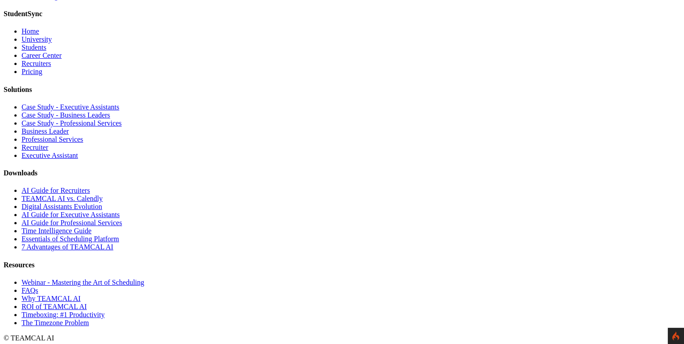
scroll to position [1570, 0]
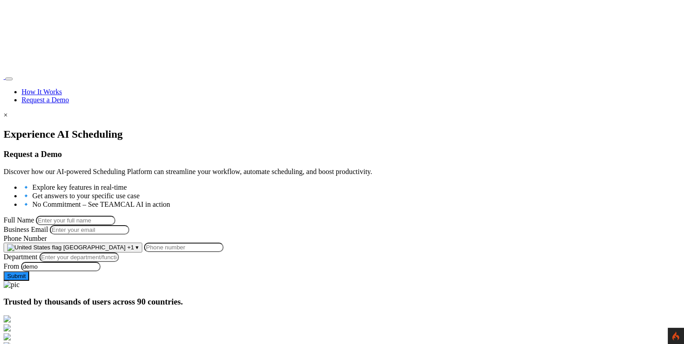
click at [115, 216] on input "Full Name" at bounding box center [75, 220] width 79 height 9
type input "George Burin"
type input "george.burin@comcast.net"
type input "9258644697"
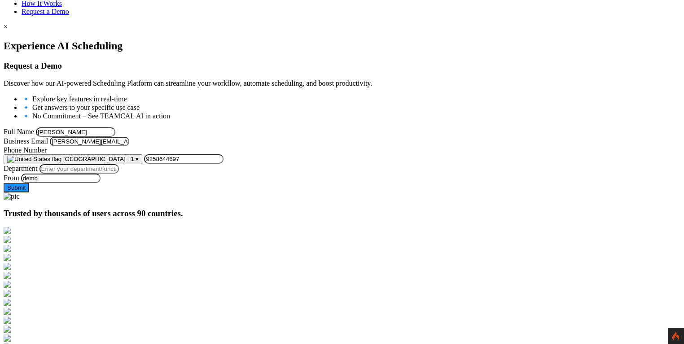
scroll to position [101, 0]
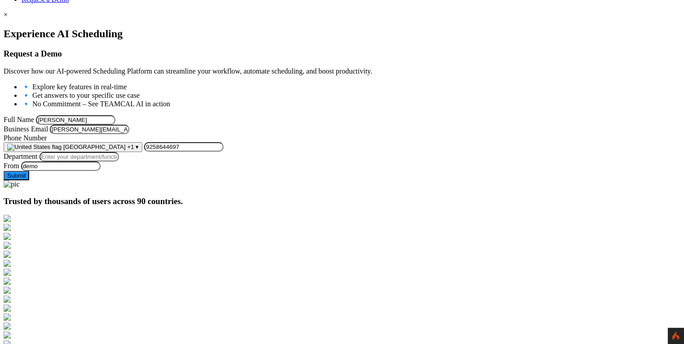
click at [119, 162] on input "Department" at bounding box center [79, 156] width 79 height 9
type input "Managment"
click at [29, 180] on button "Submit" at bounding box center [17, 175] width 26 height 9
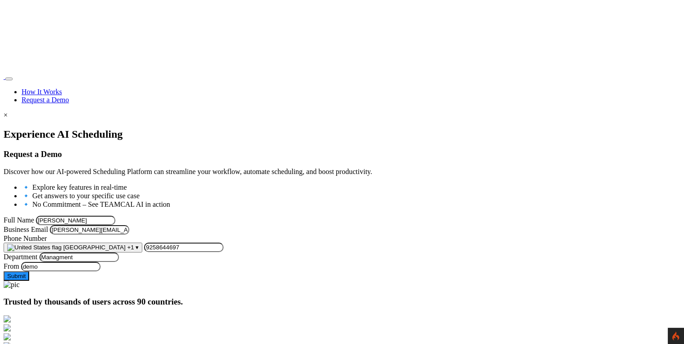
scroll to position [101, 0]
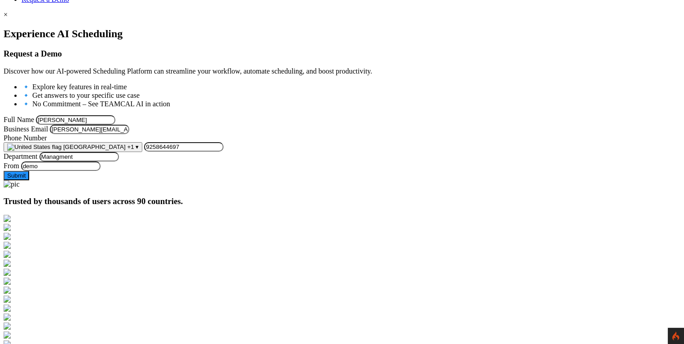
drag, startPoint x: 226, startPoint y: 151, endPoint x: 95, endPoint y: 153, distance: 131.1
click at [95, 153] on div "Experience AI Scheduling Request a Demo Discover how our AI-powered Scheduling …" at bounding box center [342, 104] width 677 height 153
type input "[EMAIL_ADDRESS][DOMAIN_NAME]"
type input "George D Burin"
click at [29, 180] on button "Submit" at bounding box center [17, 175] width 26 height 9
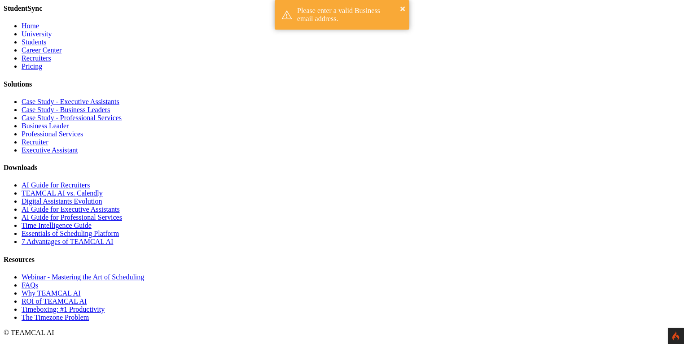
scroll to position [2677, 0]
click at [102, 205] on link "Digital Assistants Evolution" at bounding box center [62, 202] width 81 height 8
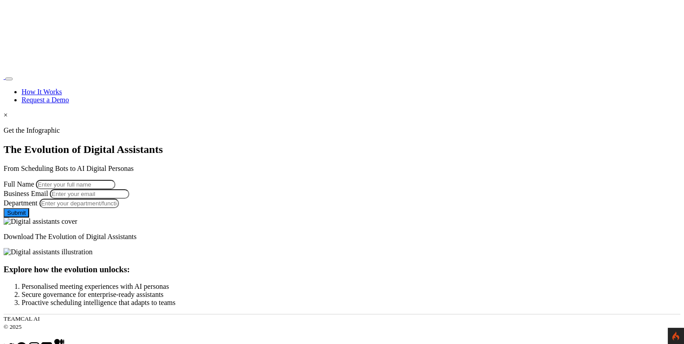
click at [115, 180] on input "Full Name" at bounding box center [75, 184] width 79 height 9
type input "George Burin"
click at [129, 199] on input "Business Email" at bounding box center [89, 193] width 79 height 9
type input "georgeburin228@gmail.com"
click at [119, 208] on input "Department" at bounding box center [79, 203] width 79 height 9
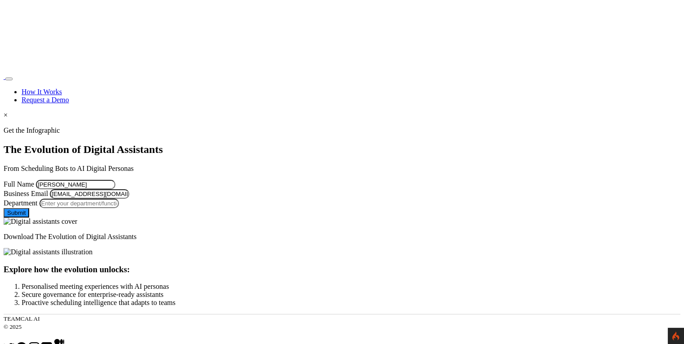
type input "Managment"
click at [29, 218] on button "Submit" at bounding box center [17, 212] width 26 height 9
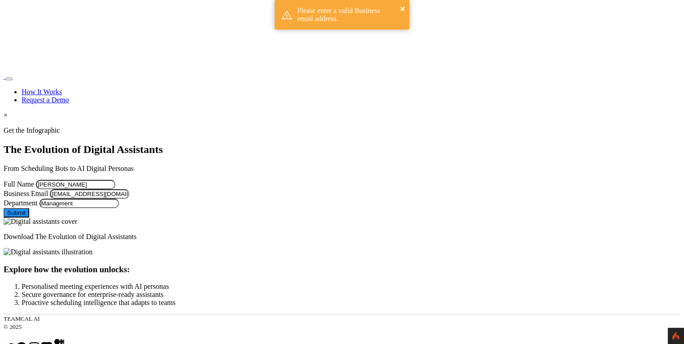
drag, startPoint x: 228, startPoint y: 210, endPoint x: 100, endPoint y: 211, distance: 128.4
click at [101, 210] on form "Full Name George Burin Business Email georgeburin228@gmail.com Department Manag…" at bounding box center [342, 199] width 677 height 38
type input "george.burin@comcast.net"
click at [119, 208] on input "Managment" at bounding box center [79, 203] width 79 height 9
click at [29, 218] on button "Submit" at bounding box center [17, 212] width 26 height 9
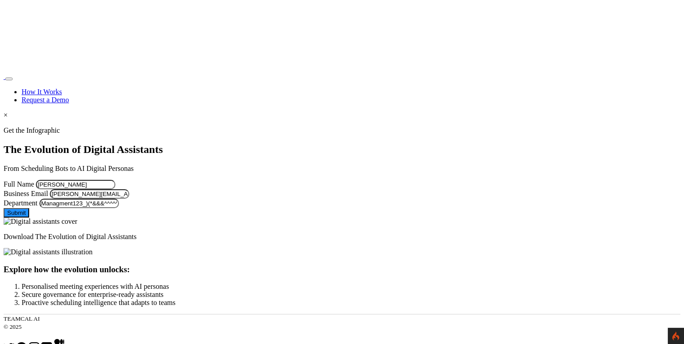
click at [29, 218] on button "Submit" at bounding box center [17, 212] width 26 height 9
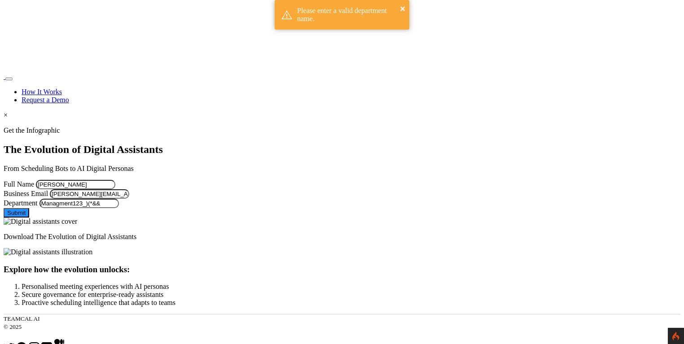
click at [29, 218] on button "Submit" at bounding box center [17, 212] width 26 height 9
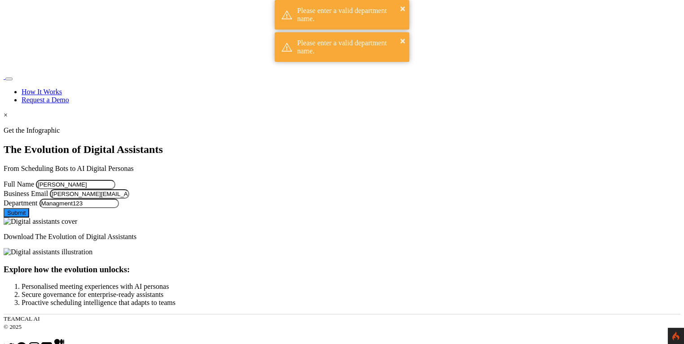
click at [29, 218] on button "Submit" at bounding box center [17, 212] width 26 height 9
type input "Managment"
click at [29, 218] on button "Submit" at bounding box center [17, 212] width 26 height 9
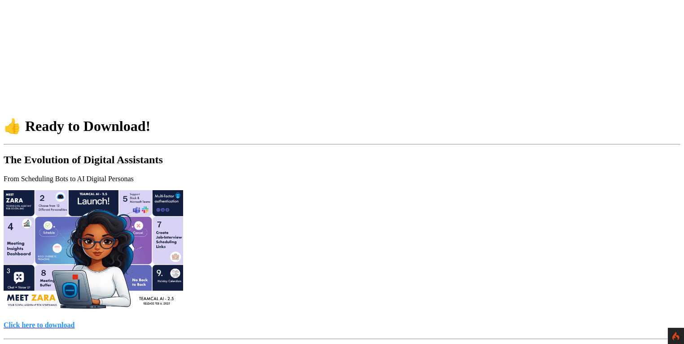
click at [486, 175] on p "From Scheduling Bots to AI Digital Personas" at bounding box center [342, 179] width 677 height 8
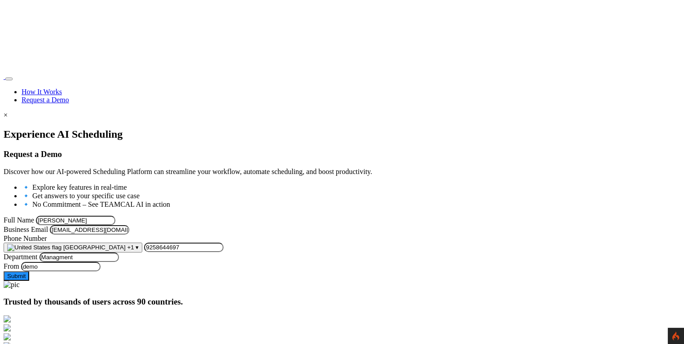
scroll to position [2677, 0]
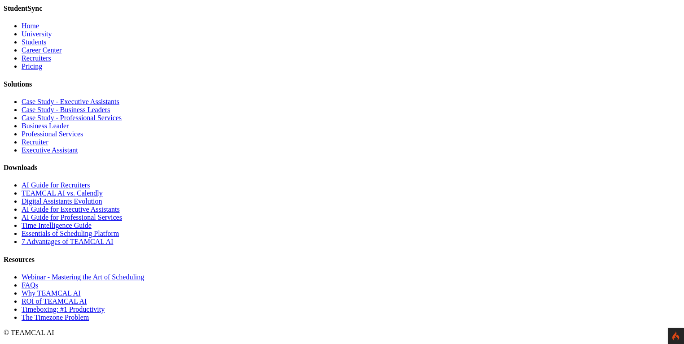
click at [102, 205] on link "Digital Assistants Evolution" at bounding box center [62, 202] width 81 height 8
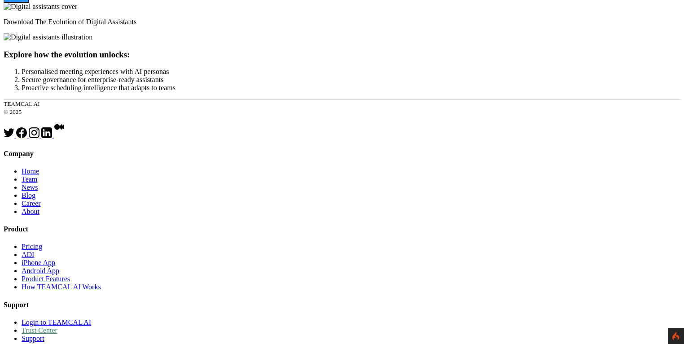
scroll to position [537, 0]
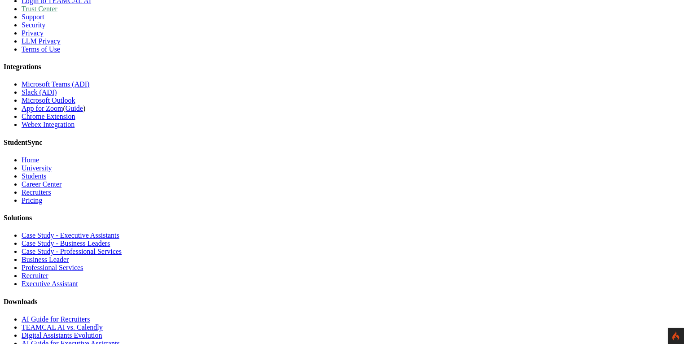
click at [39, 164] on link "Home" at bounding box center [31, 160] width 18 height 8
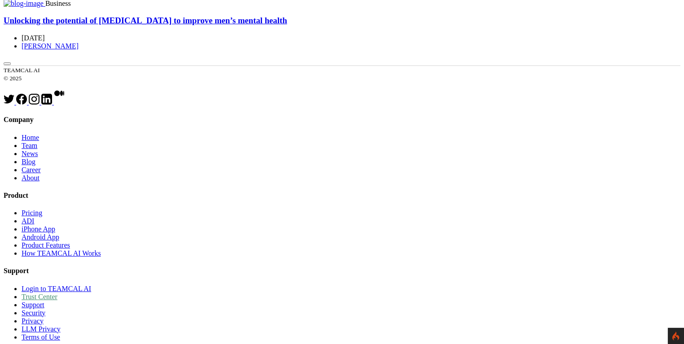
scroll to position [2738, 0]
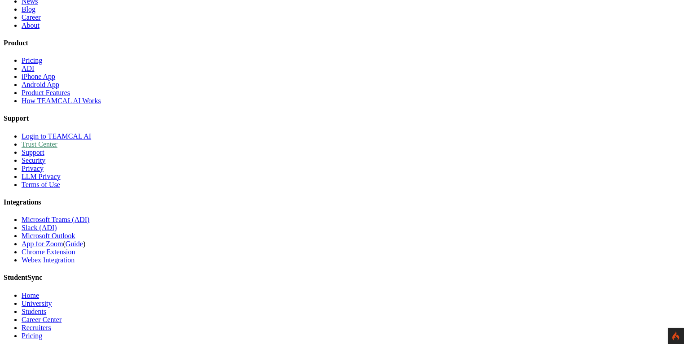
click at [39, 292] on link "Home" at bounding box center [31, 296] width 18 height 8
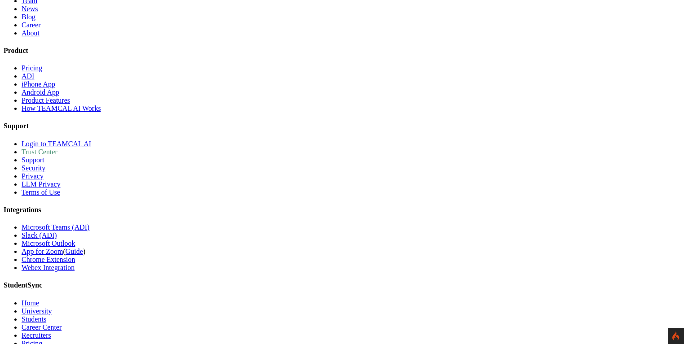
scroll to position [2738, 0]
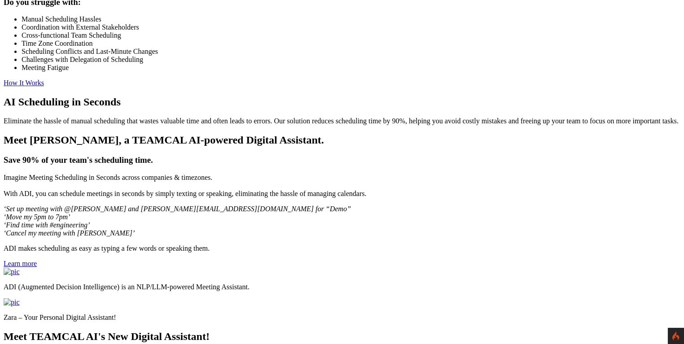
scroll to position [805, 0]
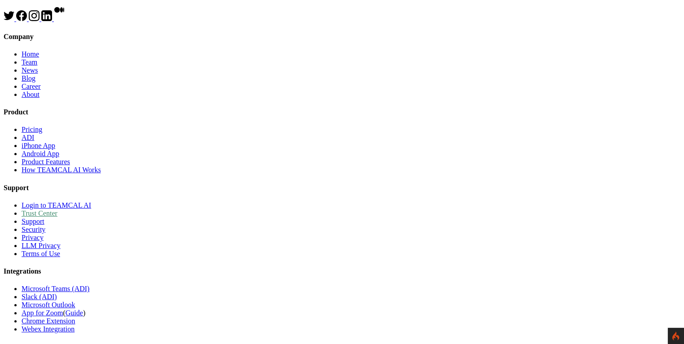
scroll to position [1006, 0]
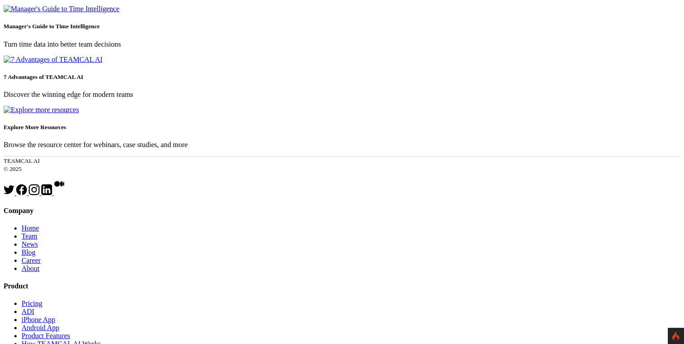
scroll to position [402, 0]
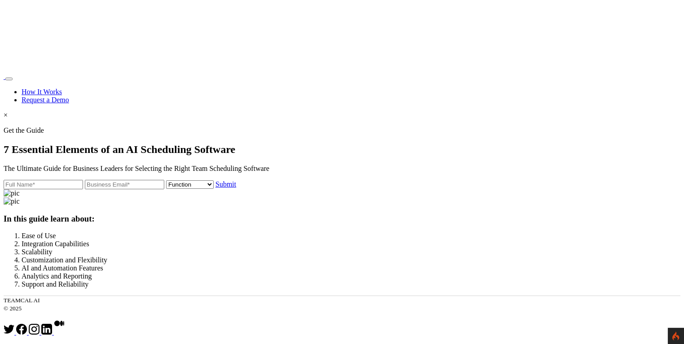
click at [83, 180] on input "text" at bounding box center [43, 184] width 79 height 9
type input "George Burin"
click at [119, 189] on input "email" at bounding box center [124, 184] width 79 height 9
type input "george.burin@comcast.net"
click at [166, 189] on select "Function Accounting Administrative Engineering Legal Marketing Operations Recru…" at bounding box center [190, 184] width 48 height 9
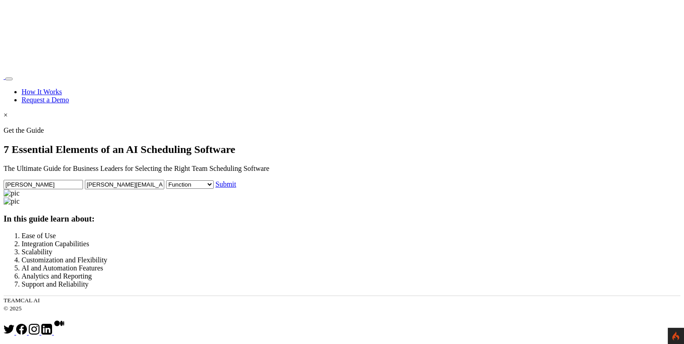
select select "Administrative"
click at [166, 189] on select "Function Accounting Administrative Engineering Legal Marketing Operations Recru…" at bounding box center [190, 184] width 48 height 9
click at [216, 188] on link "Submit" at bounding box center [226, 184] width 21 height 8
select select "Administrative"
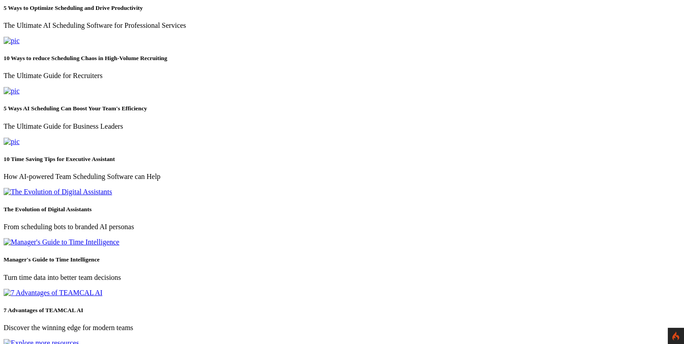
scroll to position [402, 0]
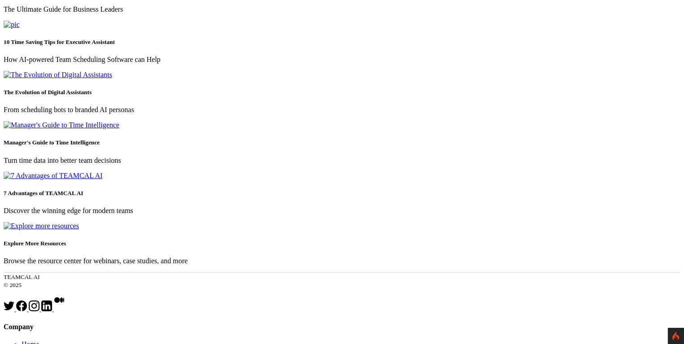
scroll to position [503, 0]
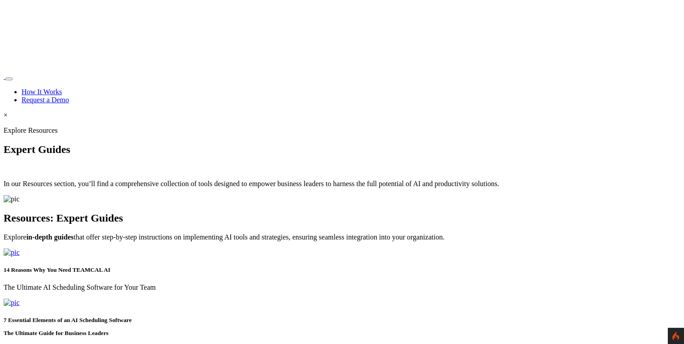
scroll to position [503, 0]
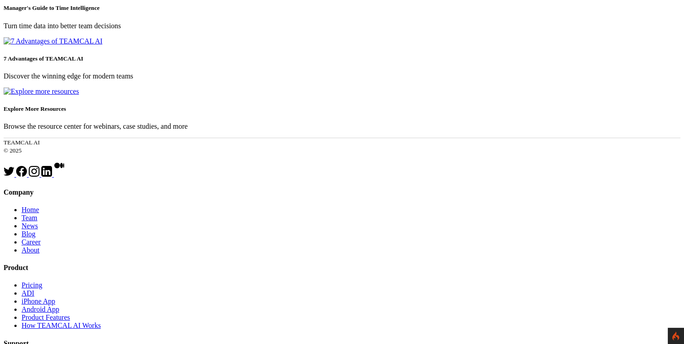
scroll to position [704, 0]
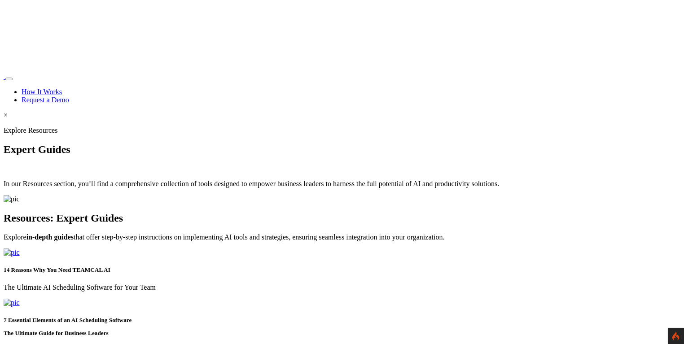
scroll to position [704, 0]
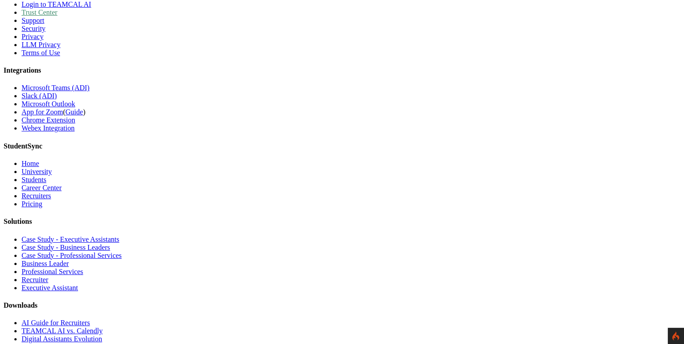
scroll to position [1006, 0]
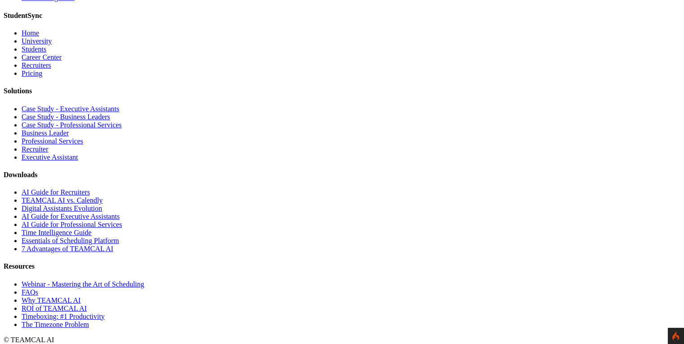
scroll to position [1207, 0]
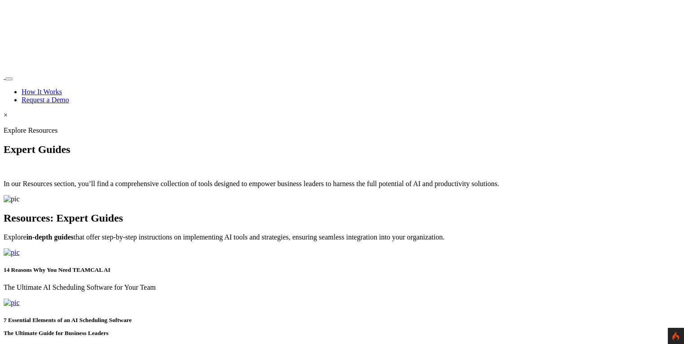
scroll to position [1207, 0]
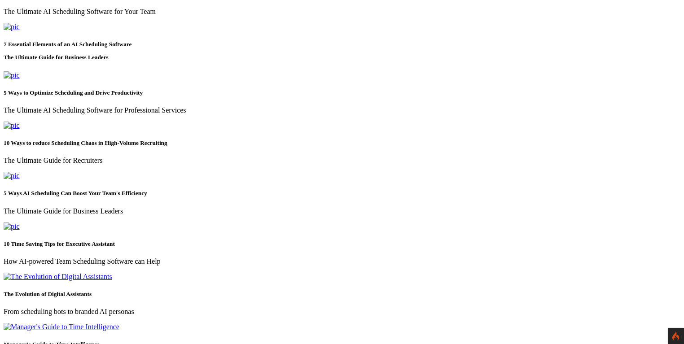
scroll to position [302, 0]
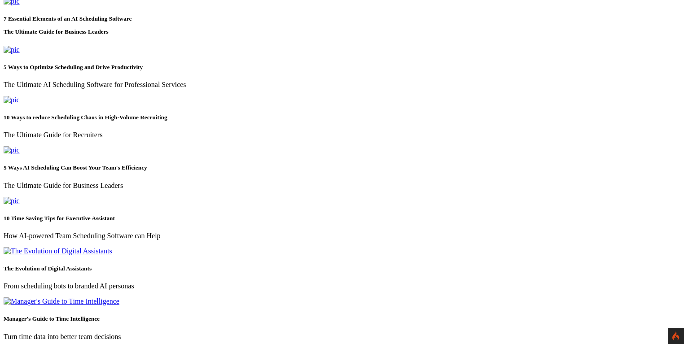
click at [20, 5] on img at bounding box center [12, 1] width 16 height 8
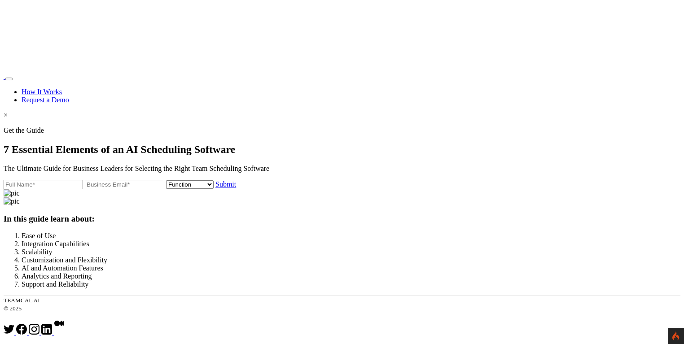
click at [49, 127] on div at bounding box center [342, 127] width 677 height 0
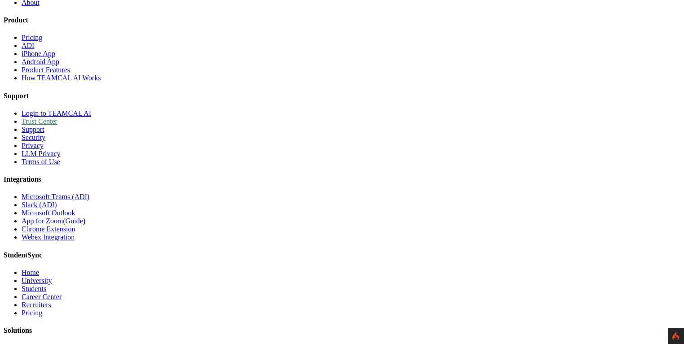
scroll to position [564, 0]
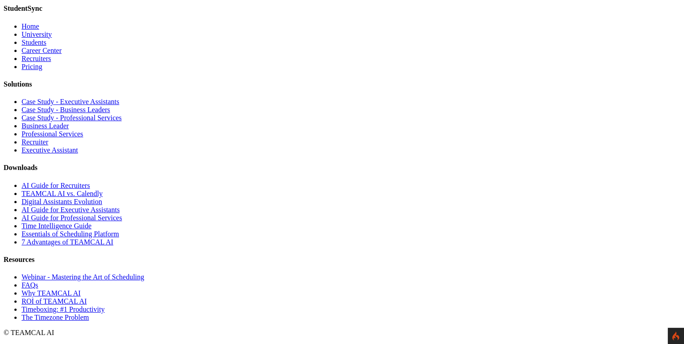
scroll to position [7839, 0]
click at [122, 222] on link "AI Guide for Professional Services" at bounding box center [72, 218] width 101 height 8
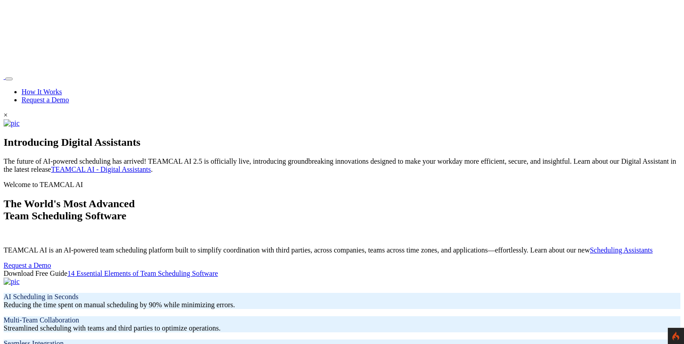
scroll to position [7839, 0]
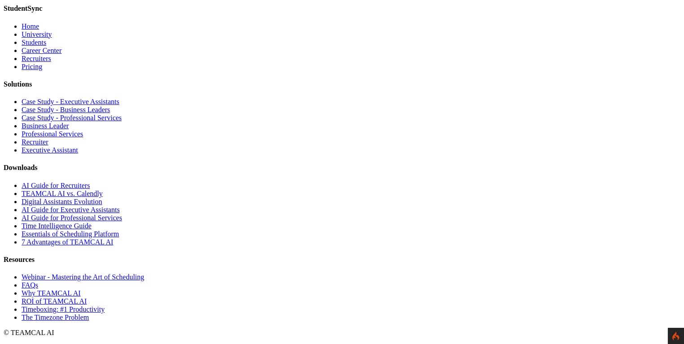
click at [119, 238] on link "Essentials of Scheduling Platform" at bounding box center [70, 234] width 97 height 8
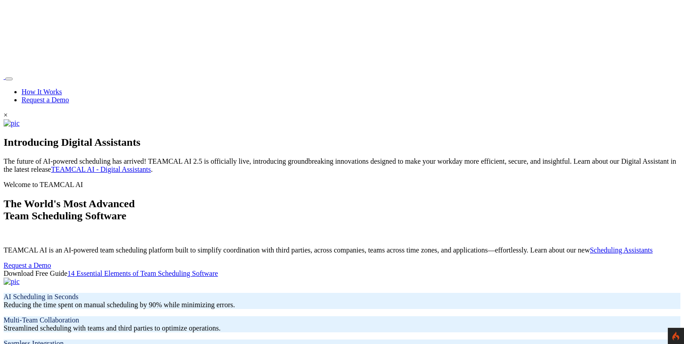
scroll to position [7839, 0]
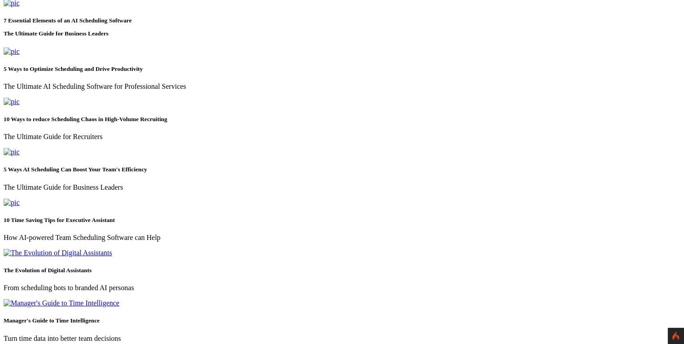
scroll to position [302, 0]
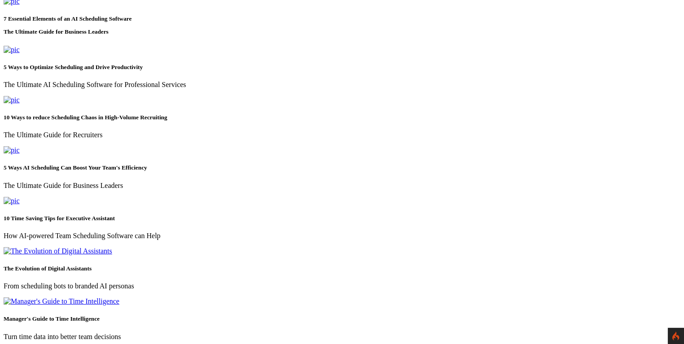
click at [20, 5] on img at bounding box center [12, 1] width 16 height 8
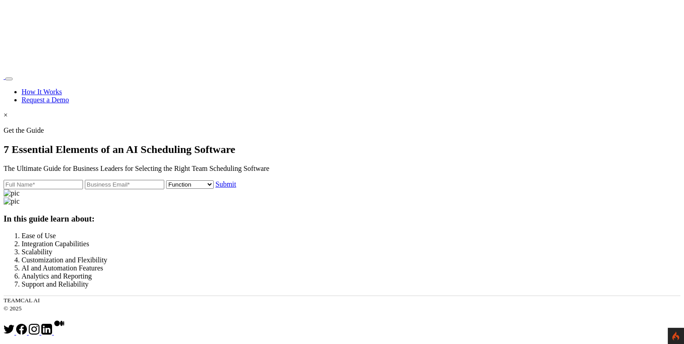
click at [83, 180] on input "text" at bounding box center [43, 184] width 79 height 9
click at [164, 189] on input "email" at bounding box center [124, 184] width 79 height 9
drag, startPoint x: 160, startPoint y: 172, endPoint x: 136, endPoint y: 175, distance: 24.3
click at [83, 180] on input "George bUirn" at bounding box center [43, 184] width 79 height 9
type input "[PERSON_NAME]"
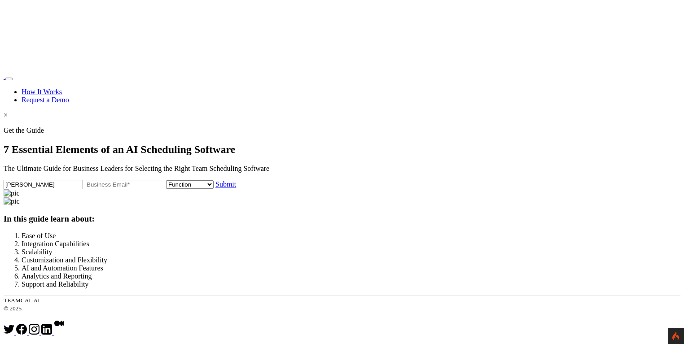
click at [122, 189] on input "email" at bounding box center [124, 184] width 79 height 9
type input "[EMAIL_ADDRESS][DOMAIN_NAME]"
click at [166, 189] on select "Function Accounting Administrative Engineering Legal Marketing Operations Recru…" at bounding box center [190, 184] width 48 height 9
select select "Administrative"
click at [166, 189] on select "Function Accounting Administrative Engineering Legal Marketing Operations Recru…" at bounding box center [190, 184] width 48 height 9
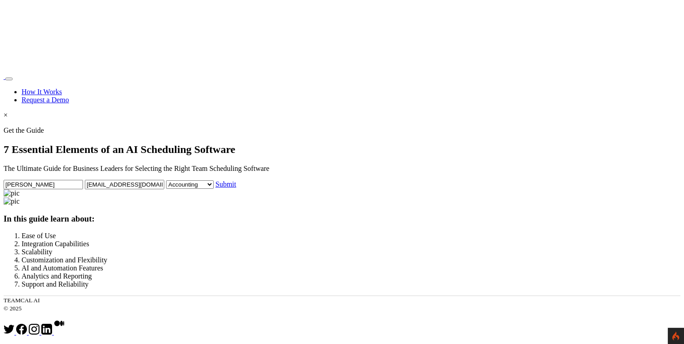
click at [216, 188] on link "Submit" at bounding box center [226, 184] width 21 height 8
select select "Administrative"
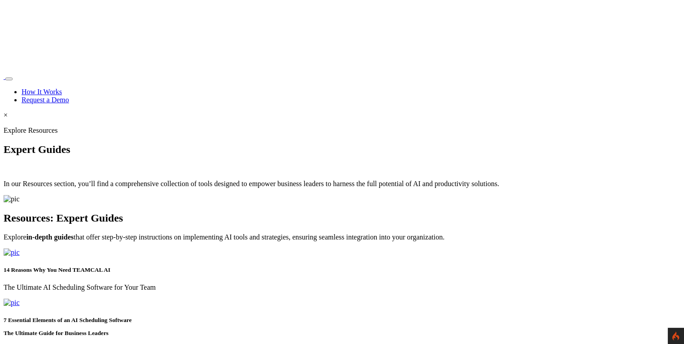
scroll to position [301, 0]
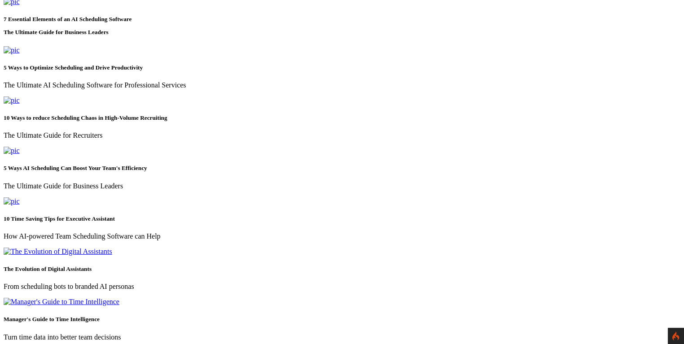
click at [20, 6] on img at bounding box center [12, 2] width 16 height 8
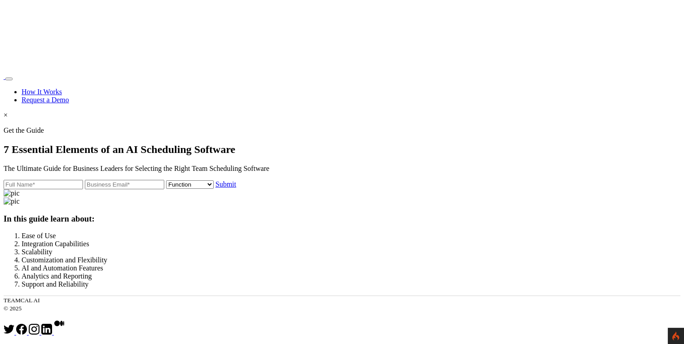
click at [83, 180] on input "text" at bounding box center [43, 184] width 79 height 9
type input "[PERSON_NAME]"
click at [113, 189] on input "email" at bounding box center [124, 184] width 79 height 9
type input "[EMAIL_ADDRESS][DOMAIN_NAME]"
click at [166, 189] on select "Function Accounting Administrative Engineering Legal Marketing Operations Recru…" at bounding box center [190, 184] width 48 height 9
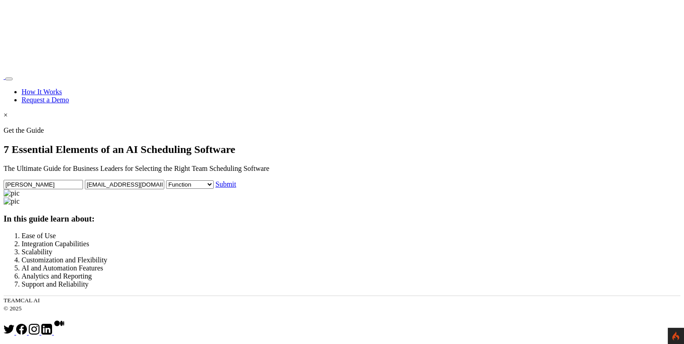
select select "Administrative"
click at [166, 189] on select "Function Accounting Administrative Engineering Legal Marketing Operations Recru…" at bounding box center [190, 184] width 48 height 9
click at [216, 188] on link "Submit" at bounding box center [226, 184] width 21 height 8
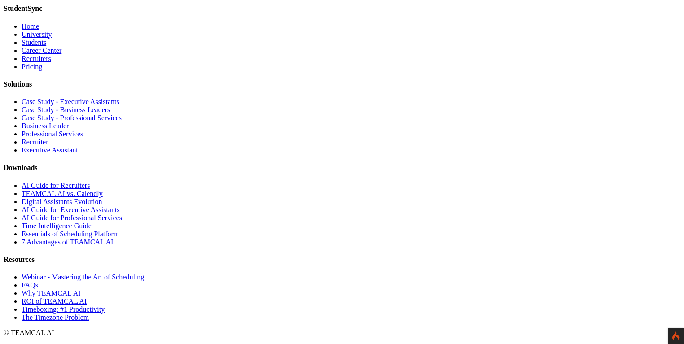
scroll to position [7839, 0]
click at [103, 197] on link "TEAMCAL AI vs. Calendly" at bounding box center [62, 194] width 81 height 8
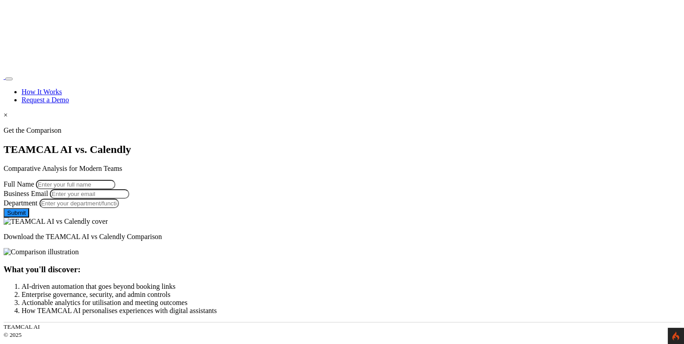
click at [115, 180] on input "Full Name" at bounding box center [75, 184] width 79 height 9
type input "George Burin"
click at [129, 195] on input "Business Email" at bounding box center [89, 193] width 79 height 9
drag, startPoint x: 225, startPoint y: 190, endPoint x: 121, endPoint y: 188, distance: 103.3
click at [121, 188] on form "Full Name George Burin Business Email george.burin@comcast.net Department Leave…" at bounding box center [342, 199] width 677 height 38
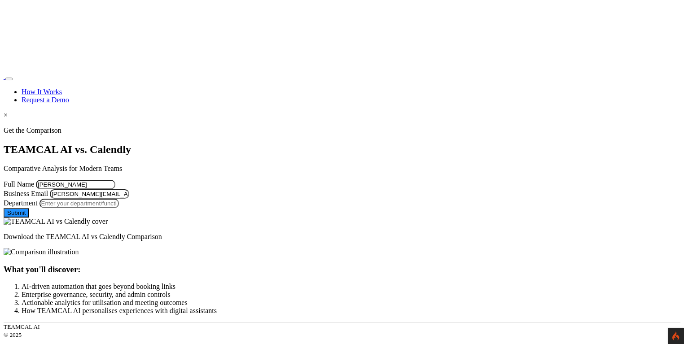
type input "[EMAIL_ADDRESS][DOMAIN_NAME]"
click at [119, 208] on input "Department" at bounding box center [79, 203] width 79 height 9
type input "Managment"
click at [29, 218] on button "Submit" at bounding box center [17, 212] width 26 height 9
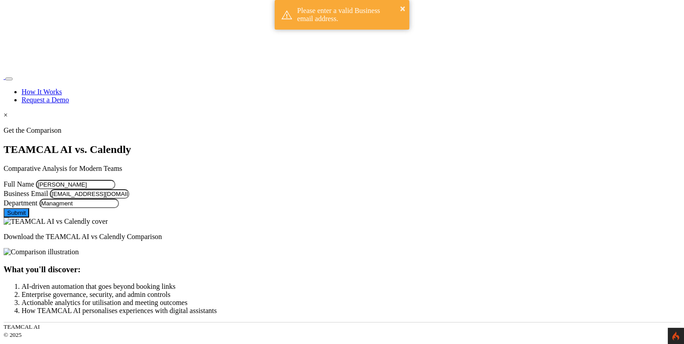
drag, startPoint x: 236, startPoint y: 188, endPoint x: 61, endPoint y: 186, distance: 175.1
click at [61, 186] on div "Get the Comparison TEAMCAL AI vs. Calendly Comparative Analysis for Modern Team…" at bounding box center [342, 184] width 677 height 114
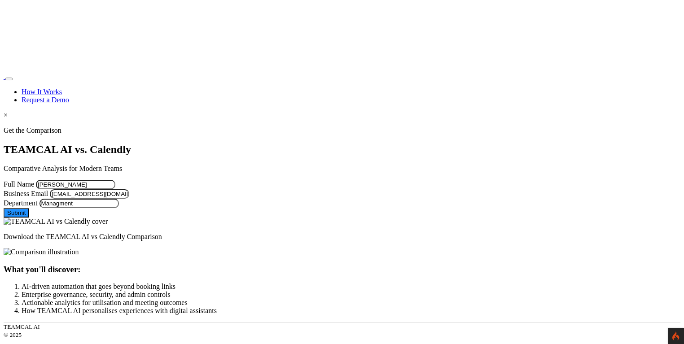
type input "george.burin@comcast.net"
click at [29, 218] on button "Submit" at bounding box center [17, 212] width 26 height 9
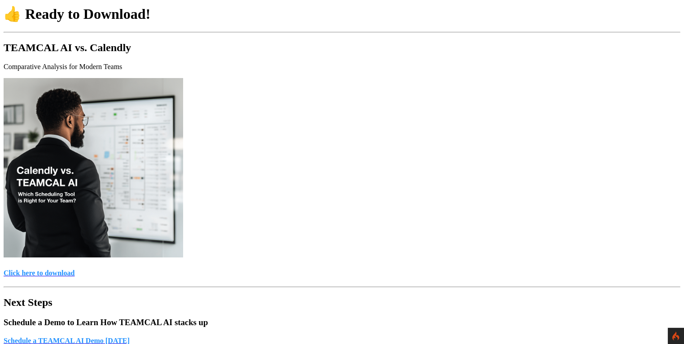
scroll to position [101, 0]
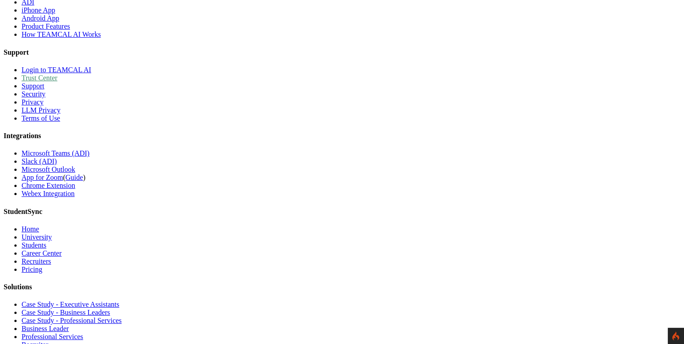
scroll to position [635, 0]
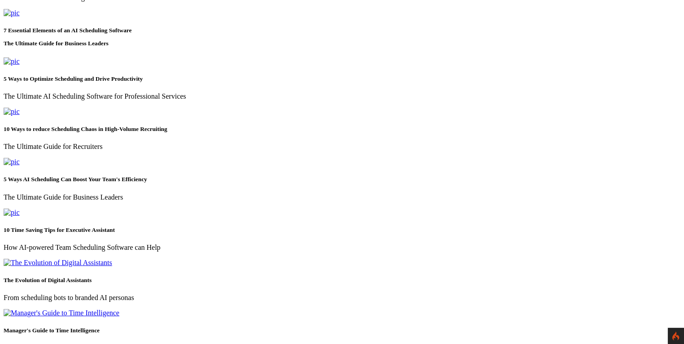
scroll to position [302, 0]
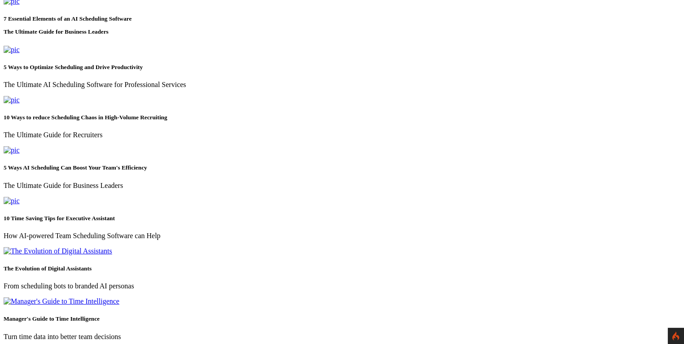
click at [20, 5] on img at bounding box center [12, 1] width 16 height 8
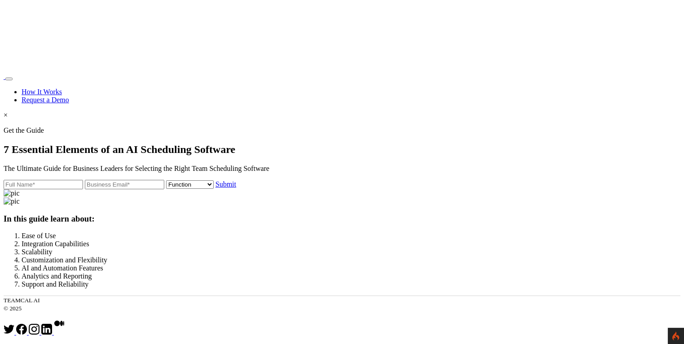
click at [83, 180] on input "text" at bounding box center [43, 184] width 79 height 9
type input "[PERSON_NAME]"
click at [123, 189] on input "email" at bounding box center [124, 184] width 79 height 9
type input "george.burin@comcast.net"
click at [166, 189] on select "Function Accounting Administrative Engineering Legal Marketing Operations Recru…" at bounding box center [190, 184] width 48 height 9
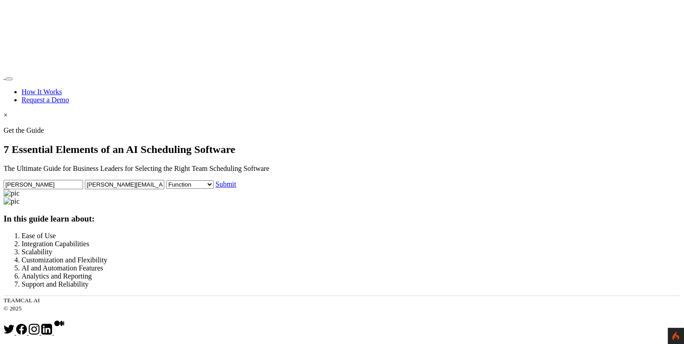
select select "Administrative"
click at [166, 189] on select "Function Accounting Administrative Engineering Legal Marketing Operations Recru…" at bounding box center [190, 184] width 48 height 9
drag, startPoint x: 207, startPoint y: 203, endPoint x: 106, endPoint y: 208, distance: 101.2
click at [106, 189] on input "george.burin@comcast.net" at bounding box center [124, 184] width 79 height 9
type input "[EMAIL_ADDRESS][DOMAIN_NAME]"
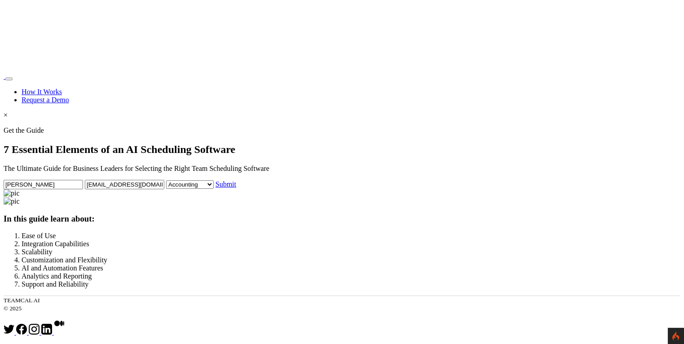
click at [216, 188] on link "Submit" at bounding box center [226, 184] width 21 height 8
select select "Administrative"
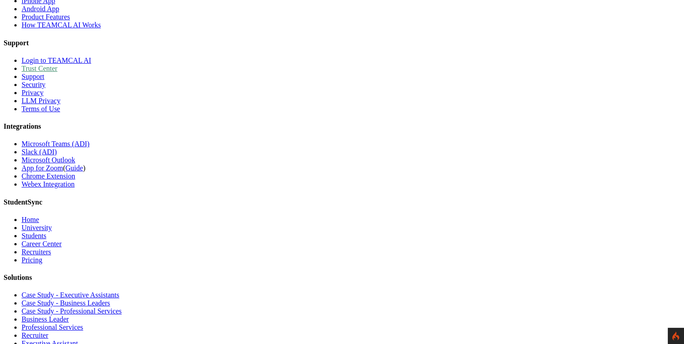
scroll to position [564, 0]
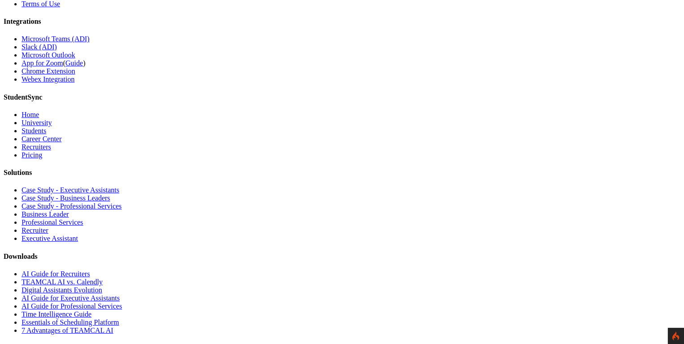
click at [119, 319] on link "Essentials of Scheduling Platform" at bounding box center [70, 323] width 97 height 8
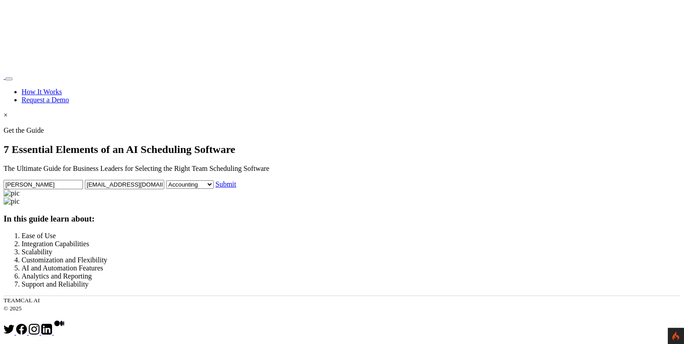
select select "Administrative"
